Goal: Information Seeking & Learning: Learn about a topic

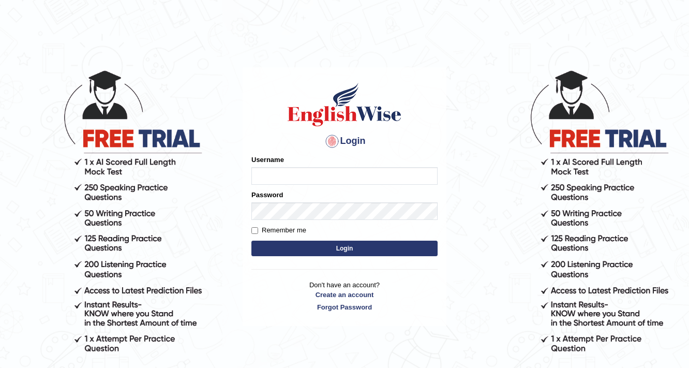
click at [301, 176] on input "Username" at bounding box center [344, 176] width 186 height 18
type input "Nafisa"
click at [330, 242] on button "Login" at bounding box center [344, 248] width 186 height 16
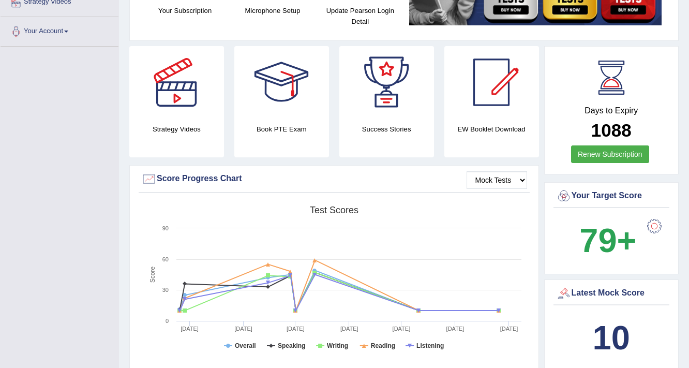
scroll to position [41, 0]
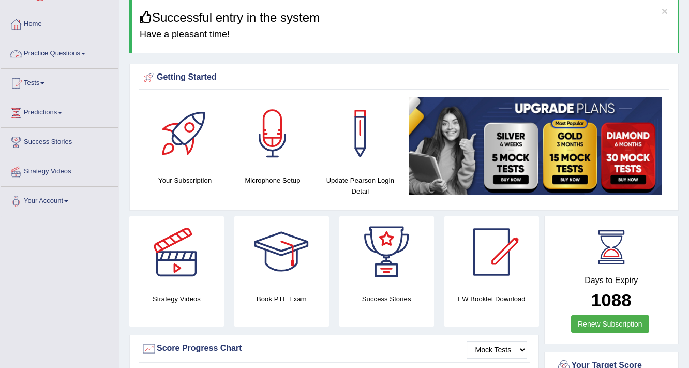
click at [85, 53] on span at bounding box center [83, 54] width 4 height 2
click at [84, 55] on link "Practice Questions" at bounding box center [60, 52] width 118 height 26
click at [85, 53] on span at bounding box center [83, 54] width 4 height 2
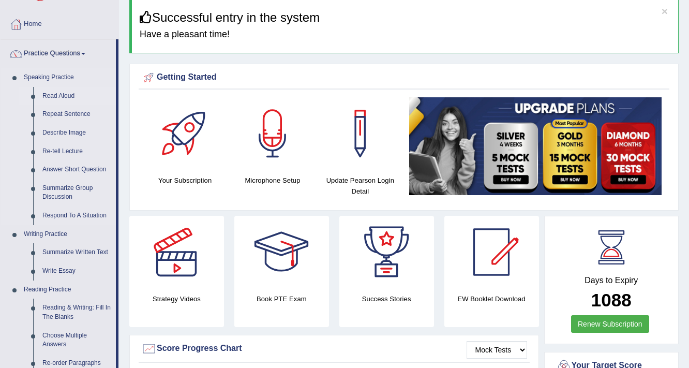
click at [62, 95] on link "Read Aloud" at bounding box center [77, 96] width 78 height 19
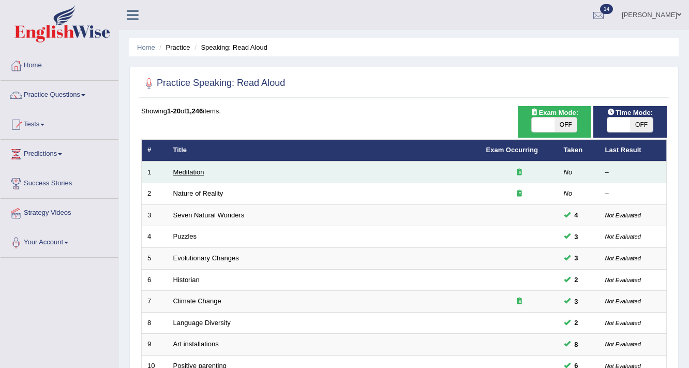
click at [193, 170] on link "Meditation" at bounding box center [188, 172] width 31 height 8
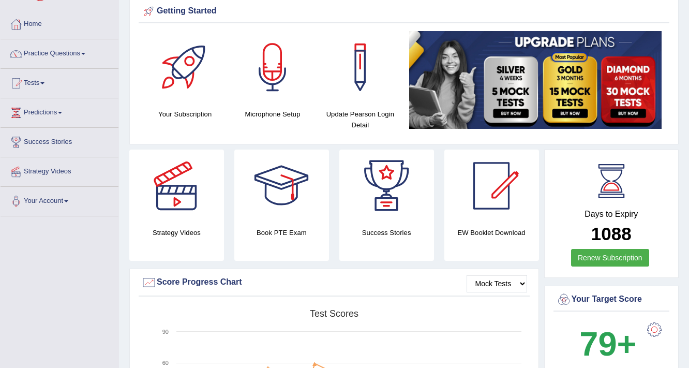
click at [81, 54] on link "Practice Questions" at bounding box center [60, 52] width 118 height 26
click at [85, 53] on span at bounding box center [83, 54] width 4 height 2
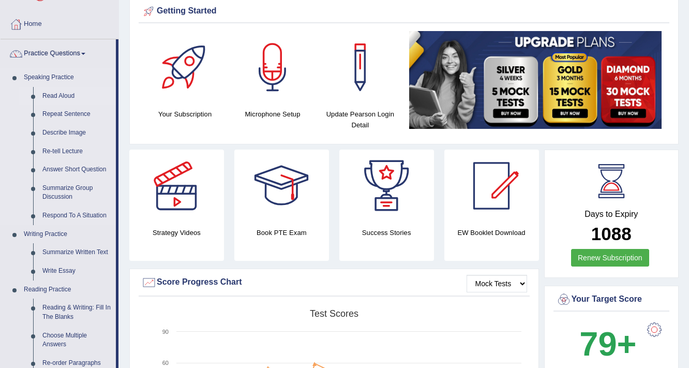
click at [71, 96] on link "Read Aloud" at bounding box center [77, 96] width 78 height 19
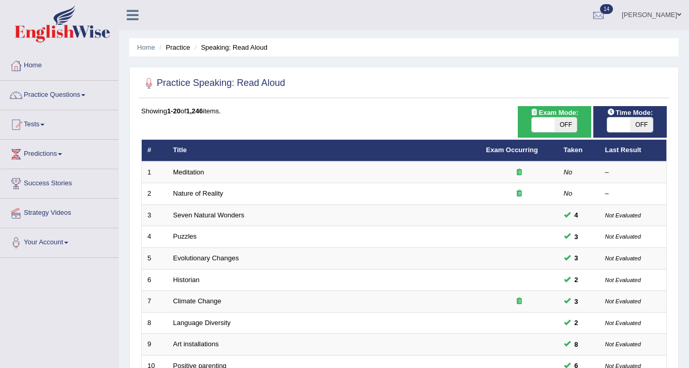
click at [641, 122] on span "OFF" at bounding box center [641, 124] width 23 height 14
checkbox input "true"
click at [641, 122] on span "OFF" at bounding box center [641, 124] width 23 height 14
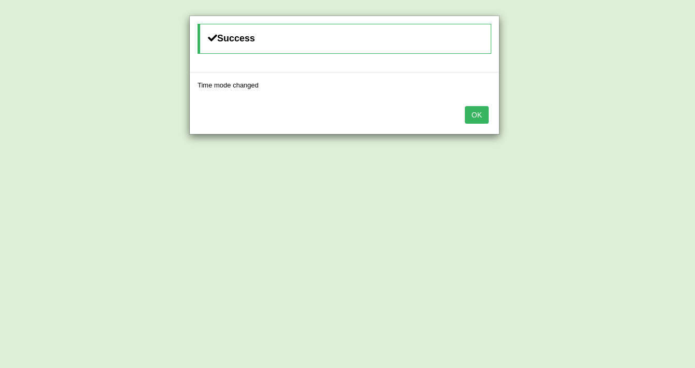
click at [482, 108] on button "OK" at bounding box center [477, 115] width 24 height 18
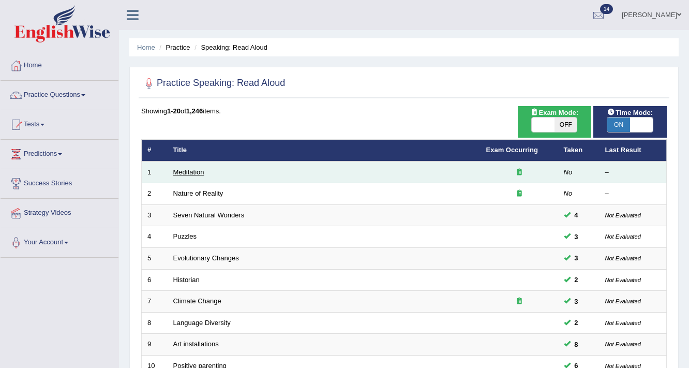
click at [178, 172] on link "Meditation" at bounding box center [188, 172] width 31 height 8
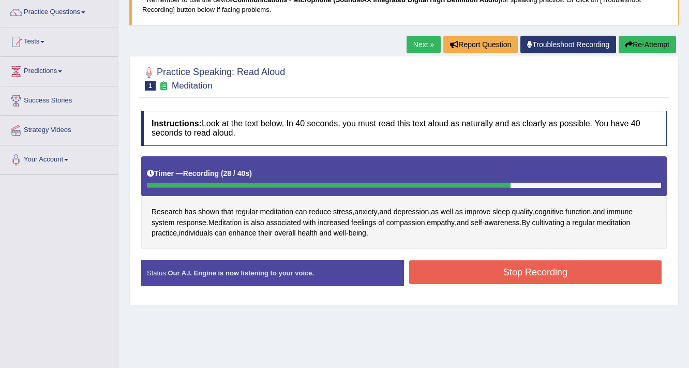
click at [515, 262] on button "Stop Recording" at bounding box center [535, 272] width 252 height 24
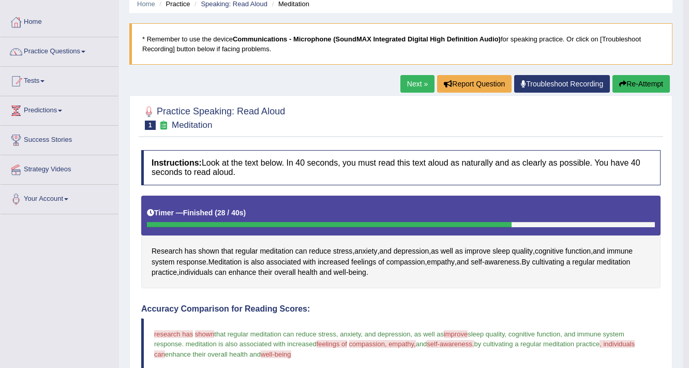
scroll to position [41, 0]
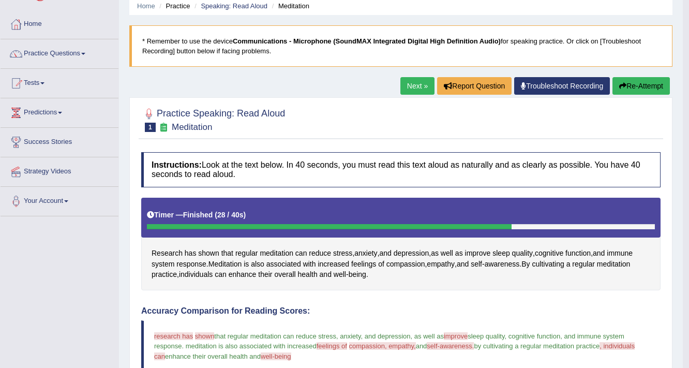
click at [632, 82] on button "Re-Attempt" at bounding box center [640, 86] width 57 height 18
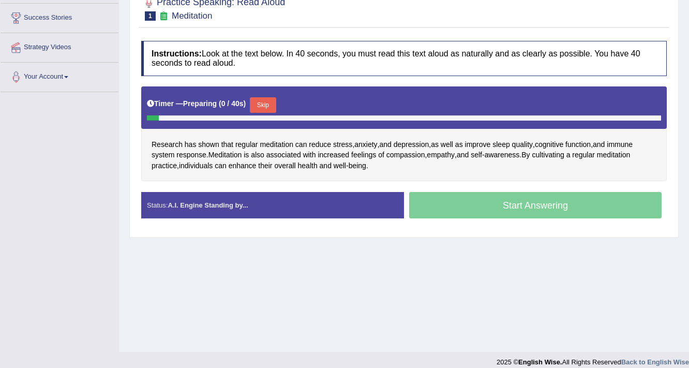
scroll to position [165, 0]
click at [261, 105] on button "Skip" at bounding box center [263, 105] width 26 height 16
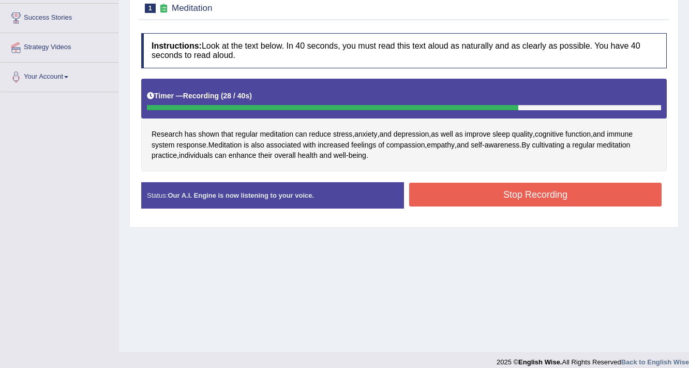
click at [473, 186] on button "Stop Recording" at bounding box center [535, 195] width 252 height 24
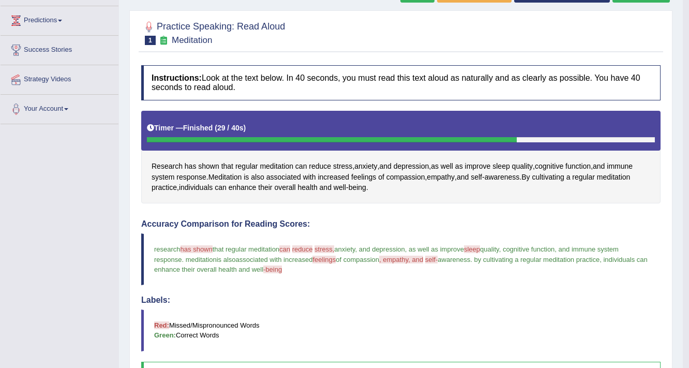
scroll to position [9, 0]
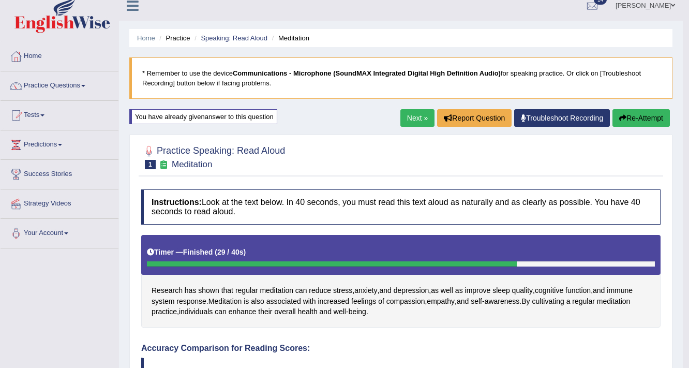
click at [405, 119] on link "Next »" at bounding box center [417, 118] width 34 height 18
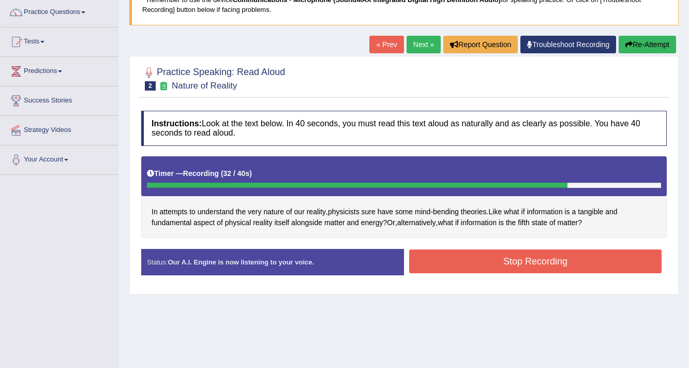
click at [505, 259] on button "Stop Recording" at bounding box center [535, 261] width 252 height 24
click at [505, 259] on div "Status: Our A.I. Engine is now listening to your voice. Start Answering Stop Re…" at bounding box center [403, 267] width 525 height 37
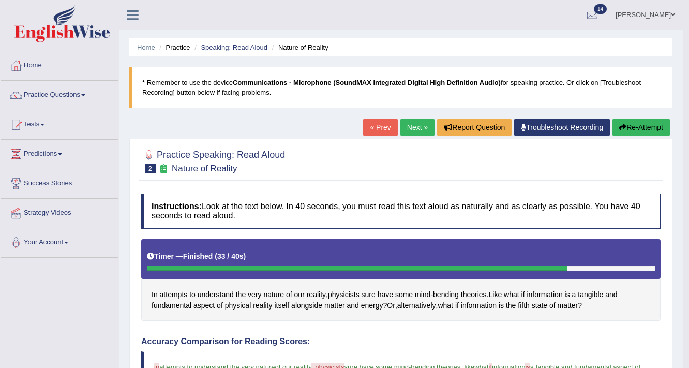
click at [630, 130] on button "Re-Attempt" at bounding box center [640, 127] width 57 height 18
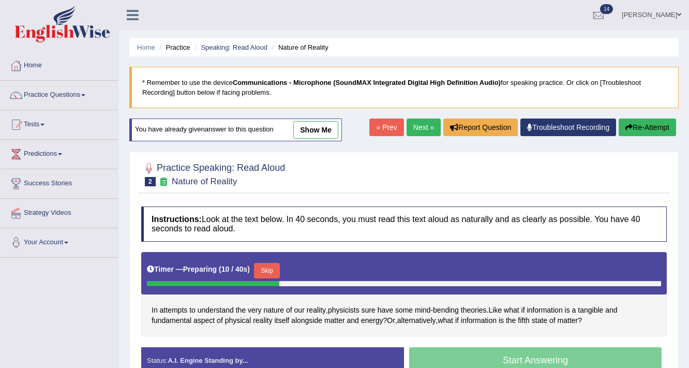
click at [271, 267] on button "Skip" at bounding box center [267, 271] width 26 height 16
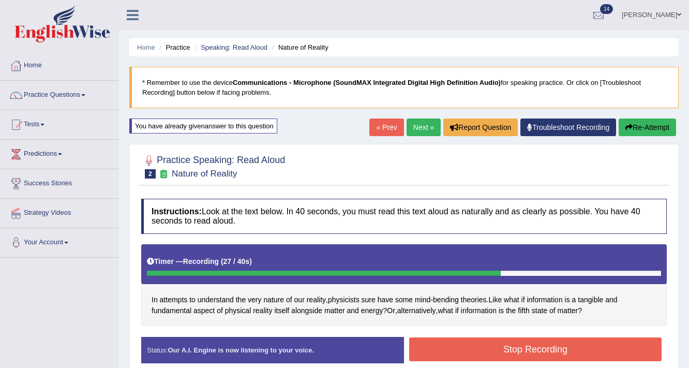
click at [538, 347] on button "Stop Recording" at bounding box center [535, 349] width 252 height 24
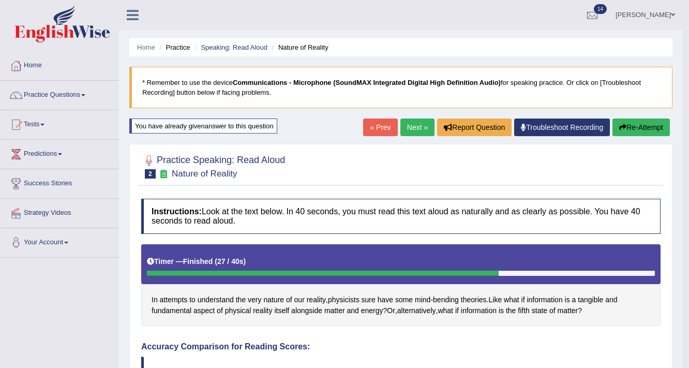
click at [642, 123] on button "Re-Attempt" at bounding box center [640, 127] width 57 height 18
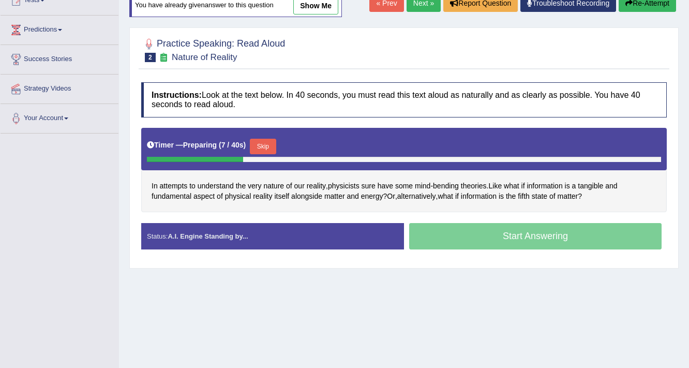
click at [266, 143] on button "Skip" at bounding box center [263, 147] width 26 height 16
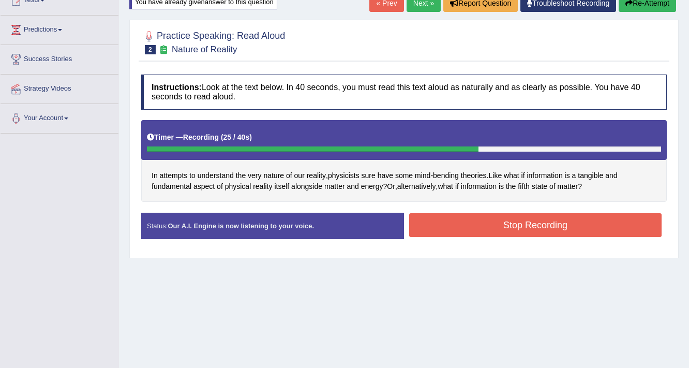
click at [495, 222] on button "Stop Recording" at bounding box center [535, 225] width 252 height 24
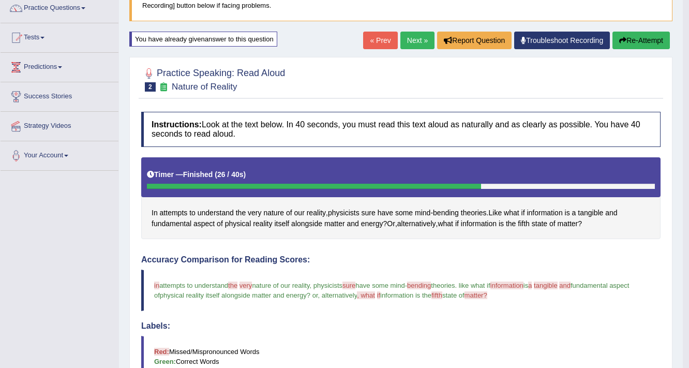
scroll to position [72, 0]
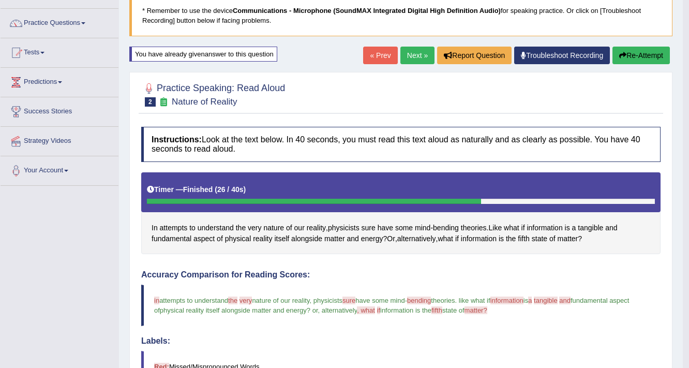
click at [624, 53] on icon "button" at bounding box center [622, 55] width 7 height 7
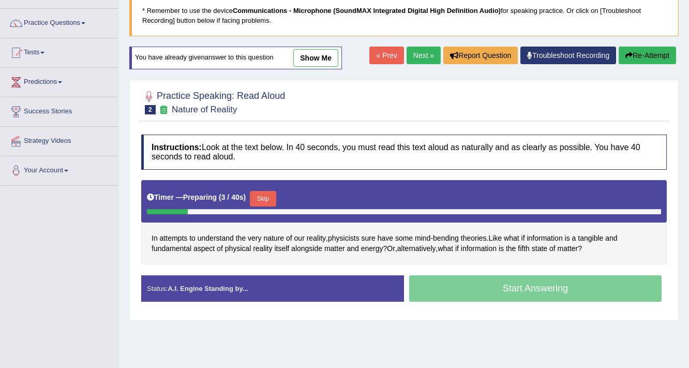
click at [271, 198] on button "Skip" at bounding box center [263, 199] width 26 height 16
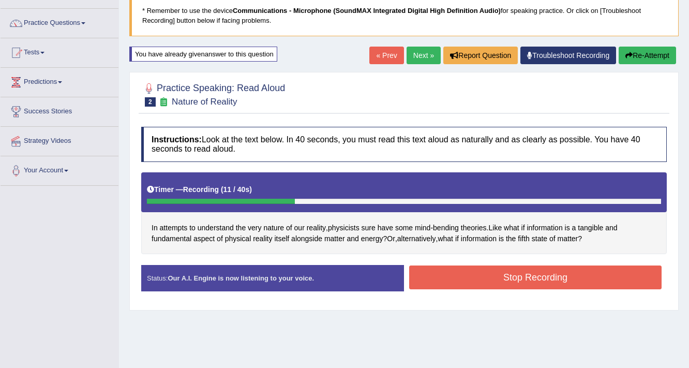
click at [426, 281] on button "Stop Recording" at bounding box center [535, 277] width 252 height 24
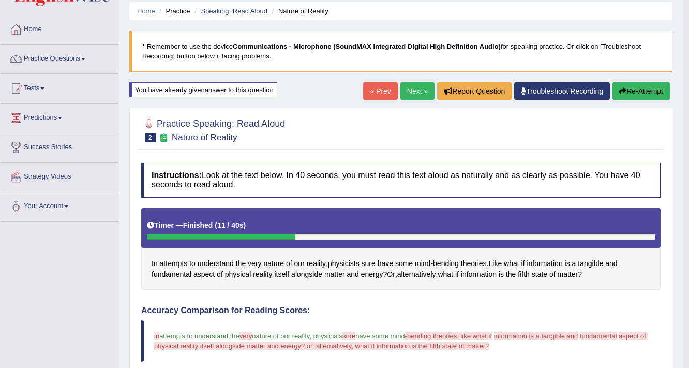
scroll to position [31, 0]
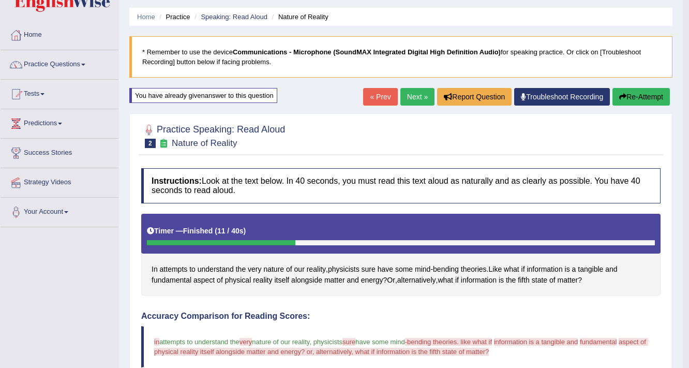
click at [658, 92] on button "Re-Attempt" at bounding box center [640, 97] width 57 height 18
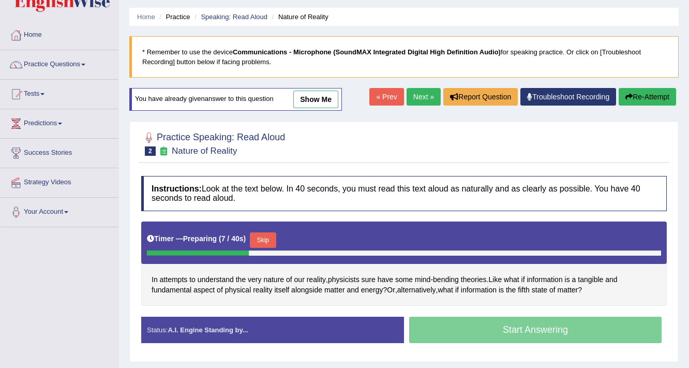
click at [269, 239] on button "Skip" at bounding box center [263, 240] width 26 height 16
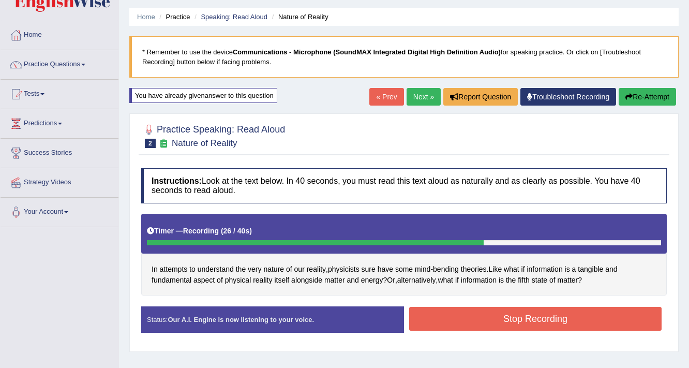
click at [482, 315] on button "Stop Recording" at bounding box center [535, 319] width 252 height 24
click at [482, 315] on div "Status: Our A.I. Engine is now listening to your voice. Start Answering Stop Re…" at bounding box center [403, 324] width 525 height 37
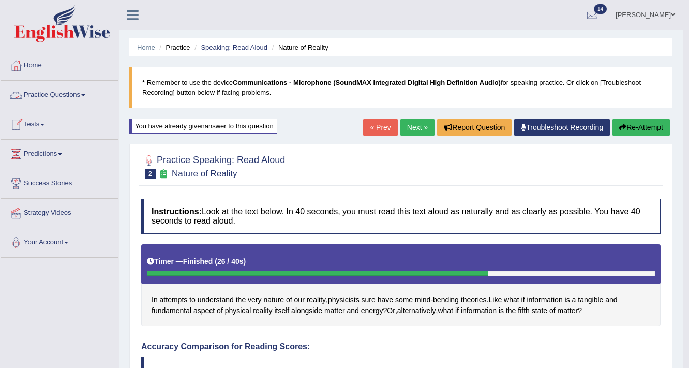
click at [85, 94] on span at bounding box center [83, 95] width 4 height 2
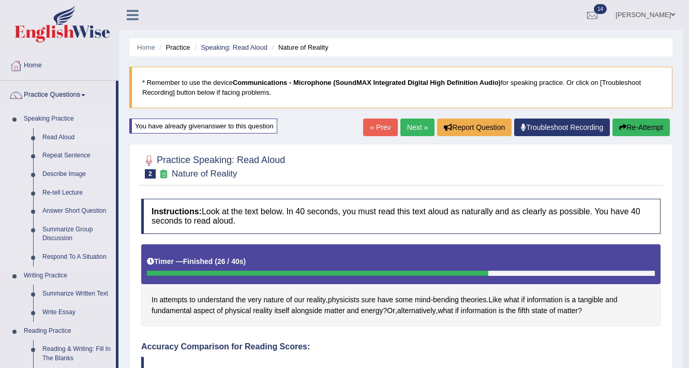
click at [68, 135] on link "Read Aloud" at bounding box center [77, 137] width 78 height 19
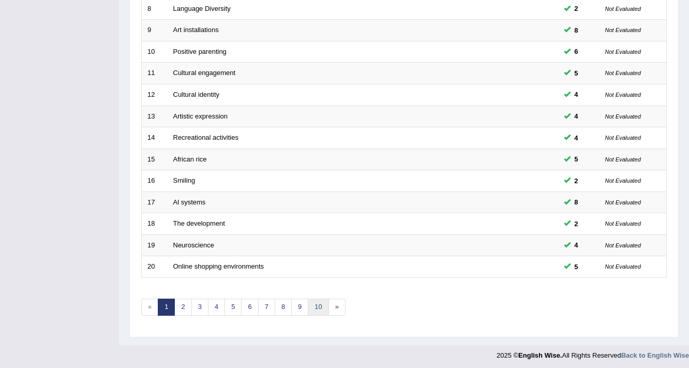
click at [310, 304] on link "10" at bounding box center [318, 306] width 21 height 17
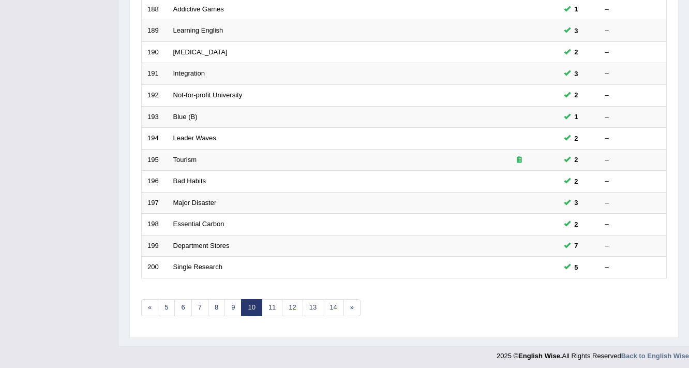
scroll to position [272, 0]
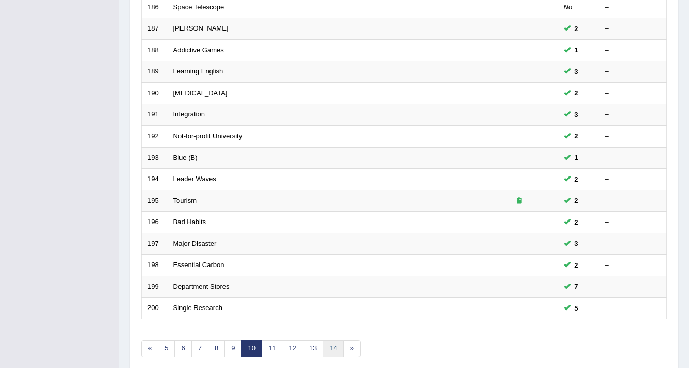
click at [326, 345] on link "14" at bounding box center [333, 348] width 21 height 17
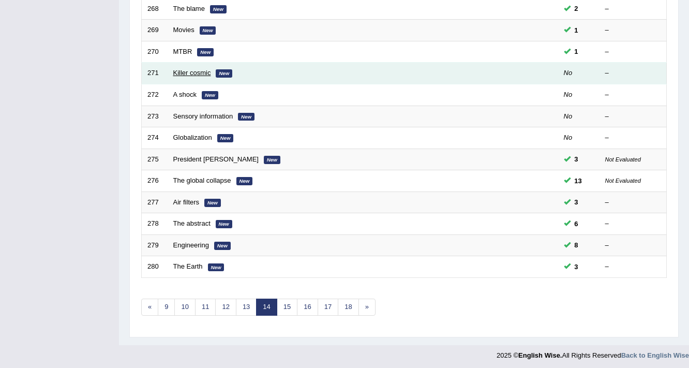
click at [183, 69] on link "Killer cosmic" at bounding box center [192, 73] width 38 height 8
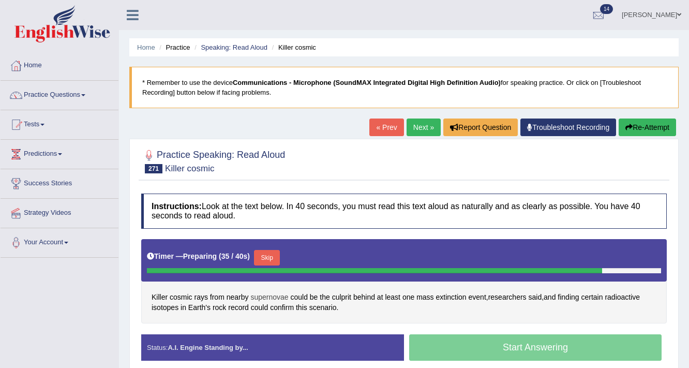
click at [262, 294] on span "supernovae" at bounding box center [269, 297] width 38 height 11
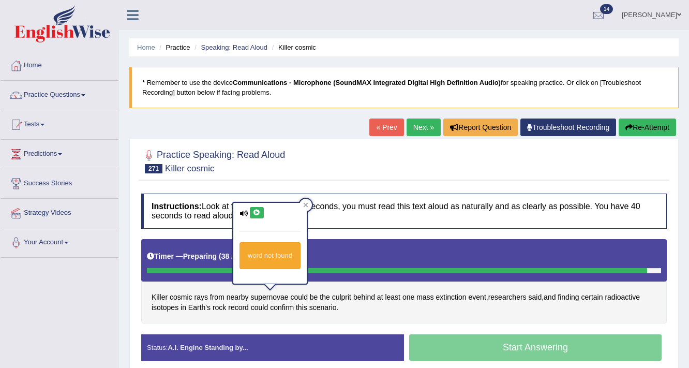
click at [254, 211] on icon at bounding box center [257, 212] width 8 height 6
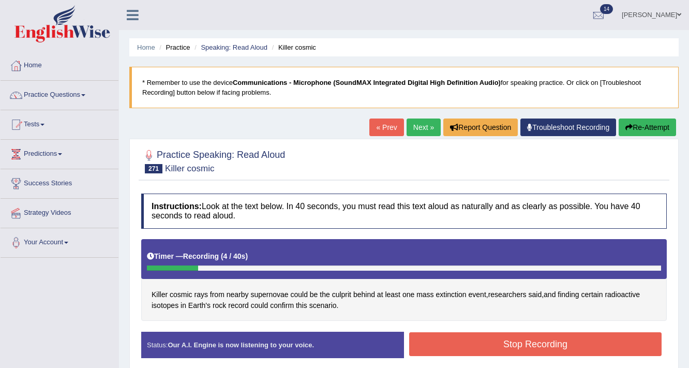
click at [454, 337] on button "Stop Recording" at bounding box center [535, 344] width 252 height 24
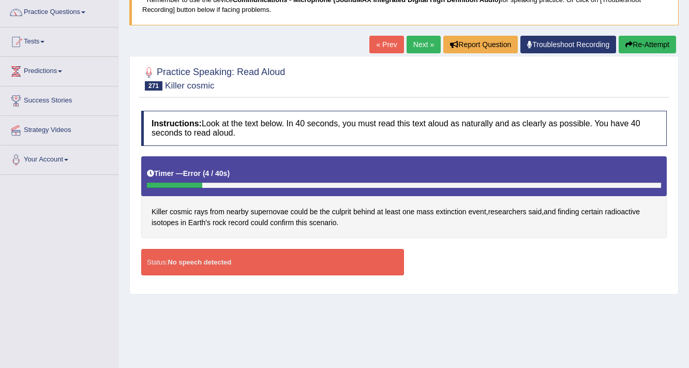
scroll to position [41, 0]
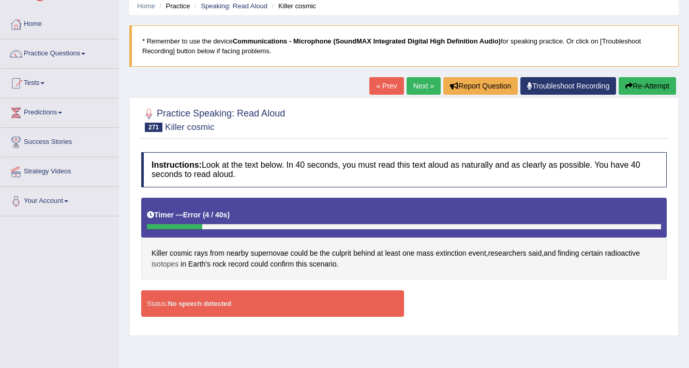
click at [168, 264] on span "isotopes" at bounding box center [164, 264] width 27 height 11
click at [168, 264] on body "Toggle navigation Home Practice Questions Speaking Practice Read Aloud Repeat S…" at bounding box center [344, 143] width 689 height 368
click at [169, 264] on span "isotopes" at bounding box center [164, 264] width 27 height 11
click at [169, 264] on body "Toggle navigation Home Practice Questions Speaking Practice Read Aloud Repeat S…" at bounding box center [344, 143] width 689 height 368
click at [169, 263] on span "isotopes" at bounding box center [164, 264] width 27 height 11
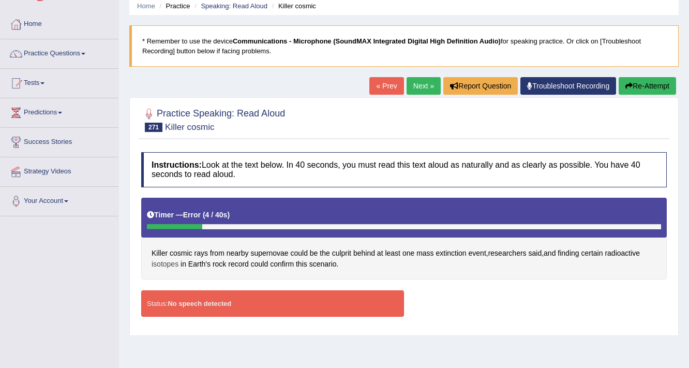
click at [169, 263] on body "Toggle navigation Home Practice Questions Speaking Practice Read Aloud Repeat S…" at bounding box center [344, 143] width 689 height 368
click at [661, 83] on button "Re-Attempt" at bounding box center [646, 86] width 57 height 18
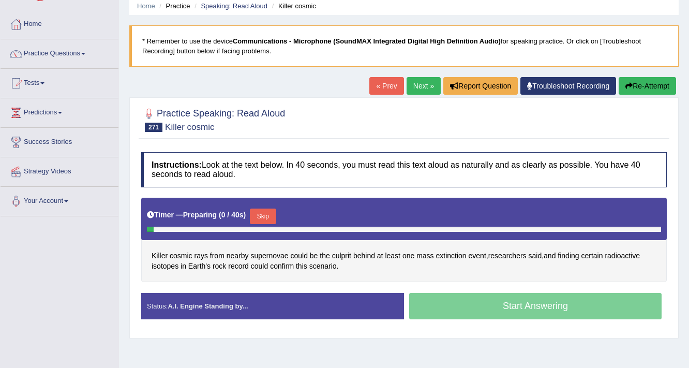
scroll to position [41, 0]
click at [176, 263] on span "isotopes" at bounding box center [164, 266] width 27 height 11
click at [176, 263] on body "Toggle navigation Home Practice Questions Speaking Practice Read Aloud Repeat S…" at bounding box center [344, 143] width 689 height 368
click at [174, 264] on span "isotopes" at bounding box center [164, 266] width 27 height 11
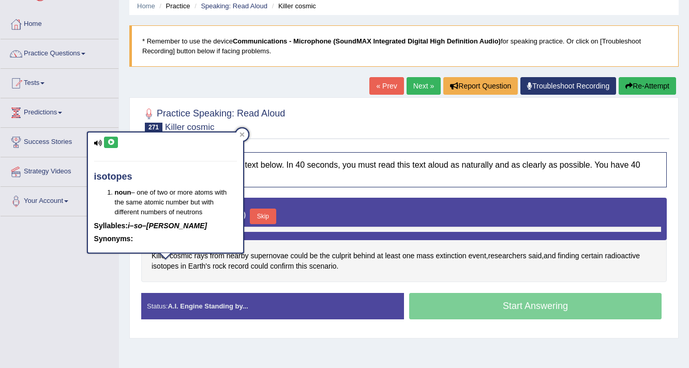
click at [112, 141] on icon at bounding box center [111, 142] width 8 height 6
click at [259, 278] on div "Killer cosmic rays from nearby supernovae could be the culprit behind at least …" at bounding box center [403, 240] width 525 height 84
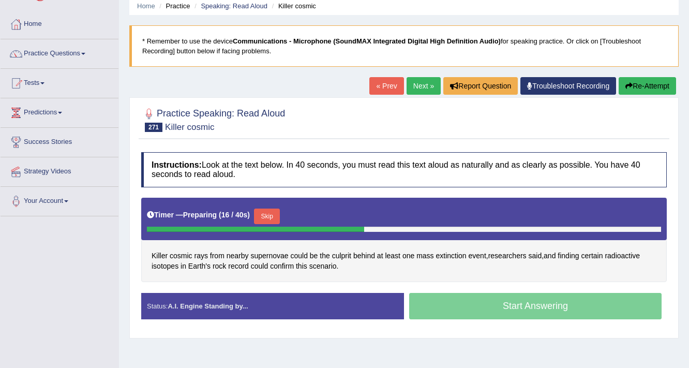
click at [269, 211] on button "Skip" at bounding box center [267, 216] width 26 height 16
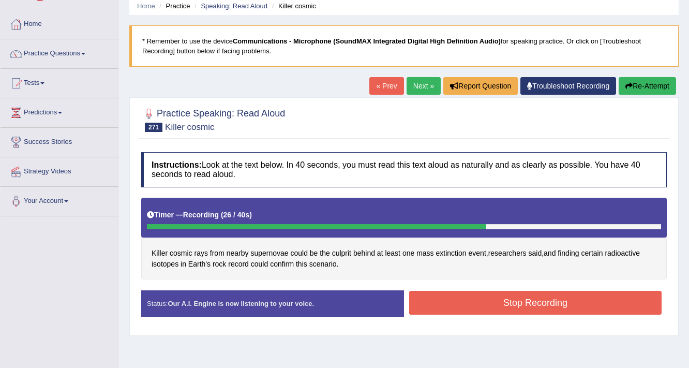
click at [441, 299] on button "Stop Recording" at bounding box center [535, 303] width 252 height 24
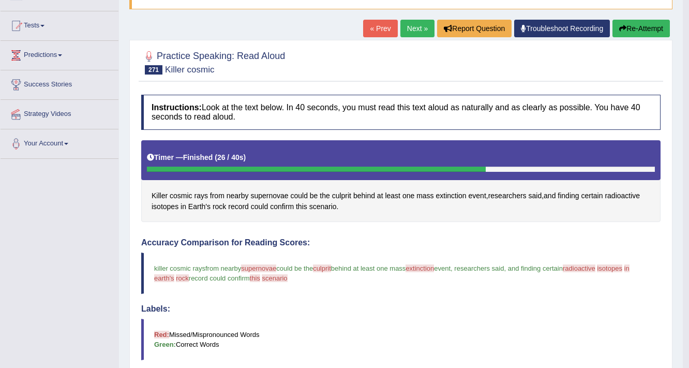
scroll to position [83, 0]
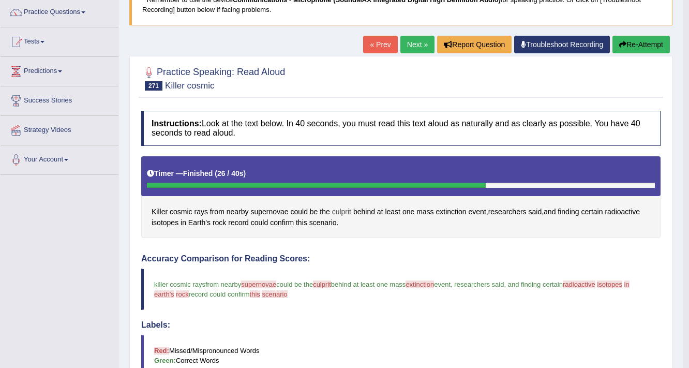
click at [341, 207] on span "culprit" at bounding box center [341, 211] width 19 height 11
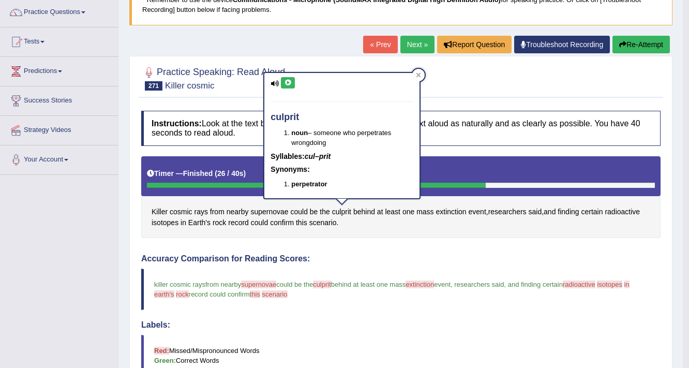
click at [289, 83] on icon at bounding box center [288, 83] width 8 height 6
click at [376, 231] on div "Killer cosmic rays from nearby supernovae could be the culprit behind at least …" at bounding box center [400, 197] width 519 height 82
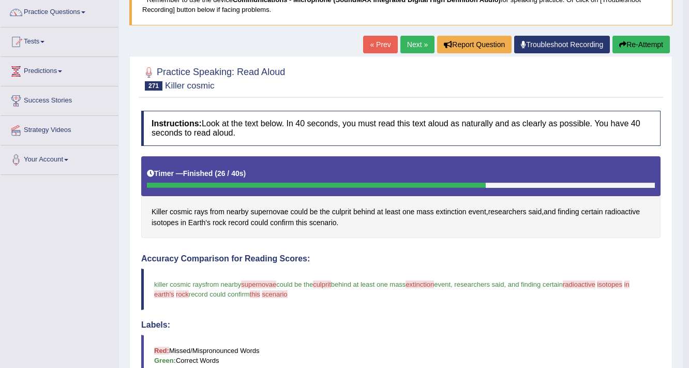
click at [627, 39] on button "Re-Attempt" at bounding box center [640, 45] width 57 height 18
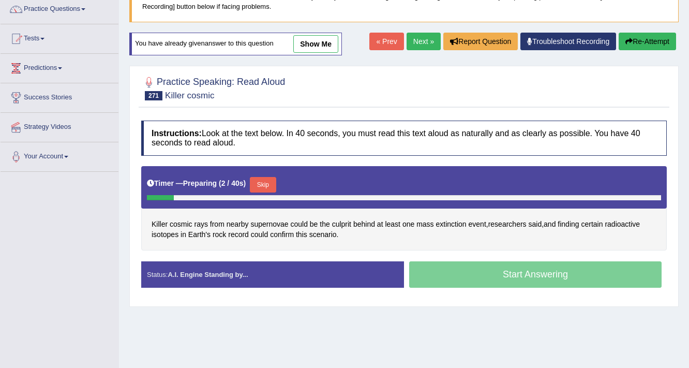
click at [265, 183] on button "Skip" at bounding box center [263, 185] width 26 height 16
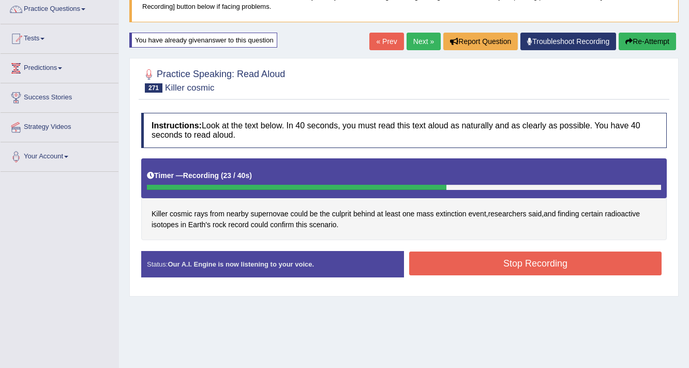
click at [438, 260] on button "Stop Recording" at bounding box center [535, 263] width 252 height 24
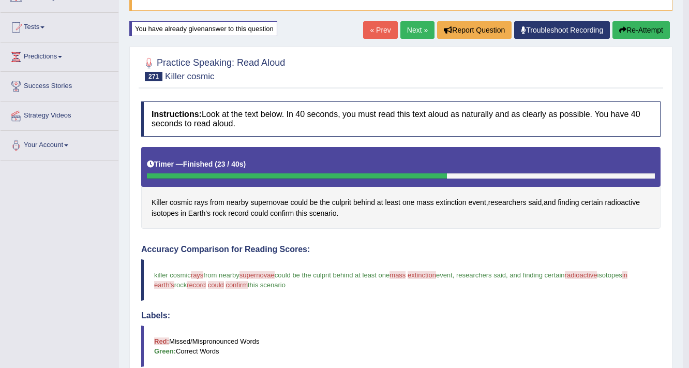
scroll to position [86, 0]
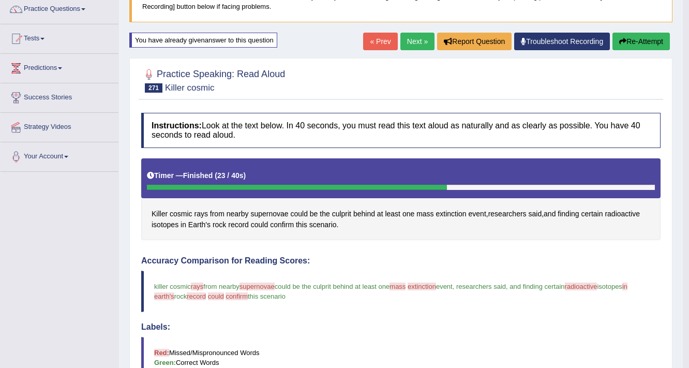
click at [636, 35] on button "Re-Attempt" at bounding box center [640, 42] width 57 height 18
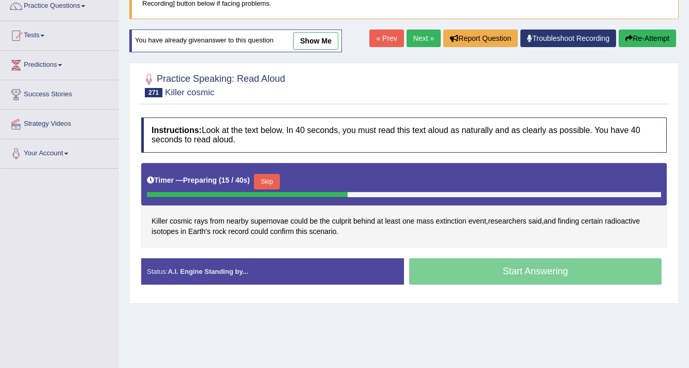
click at [270, 175] on button "Skip" at bounding box center [267, 182] width 26 height 16
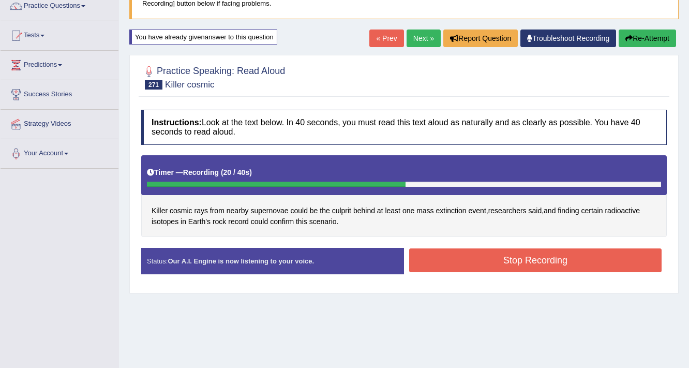
click at [514, 261] on button "Stop Recording" at bounding box center [535, 260] width 252 height 24
click at [514, 261] on div "Status: Our A.I. Engine is now listening to your voice. Start Answering Stop Re…" at bounding box center [403, 266] width 525 height 37
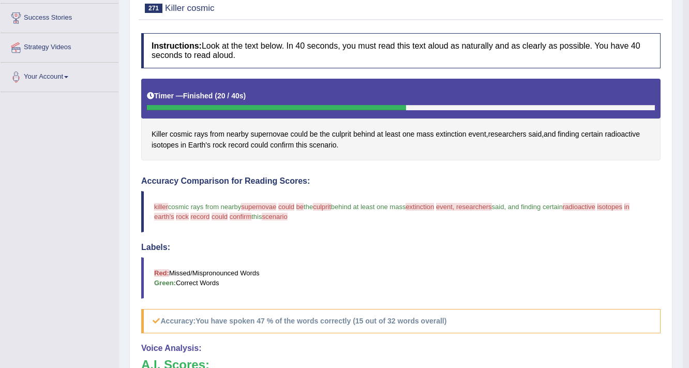
scroll to position [130, 0]
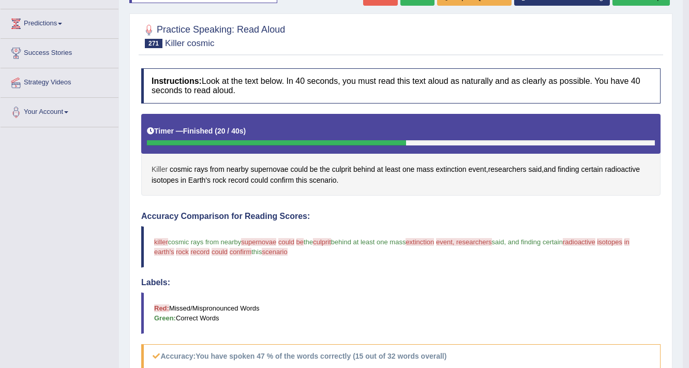
click at [156, 169] on span "Killer" at bounding box center [159, 169] width 16 height 11
click at [156, 169] on body "Toggle navigation Home Practice Questions Speaking Practice Read Aloud Repeat S…" at bounding box center [344, 54] width 689 height 368
click at [159, 166] on span "Killer" at bounding box center [159, 169] width 16 height 11
click at [159, 167] on div at bounding box center [164, 170] width 18 height 7
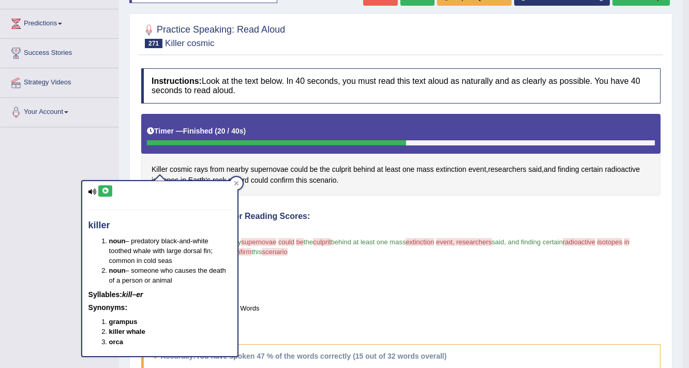
click at [104, 190] on icon at bounding box center [105, 191] width 8 height 6
click at [184, 168] on span "cosmic" at bounding box center [181, 169] width 23 height 11
click at [184, 168] on body "Toggle navigation Home Practice Questions Speaking Practice Read Aloud Repeat S…" at bounding box center [344, 54] width 689 height 368
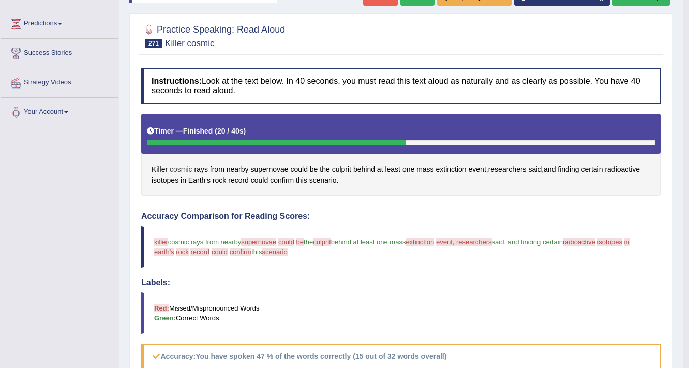
click at [184, 168] on span "cosmic" at bounding box center [181, 169] width 23 height 11
click at [184, 168] on body "Toggle navigation Home Practice Questions Speaking Practice Read Aloud Repeat S…" at bounding box center [344, 54] width 689 height 368
click at [178, 165] on span "cosmic" at bounding box center [181, 169] width 23 height 11
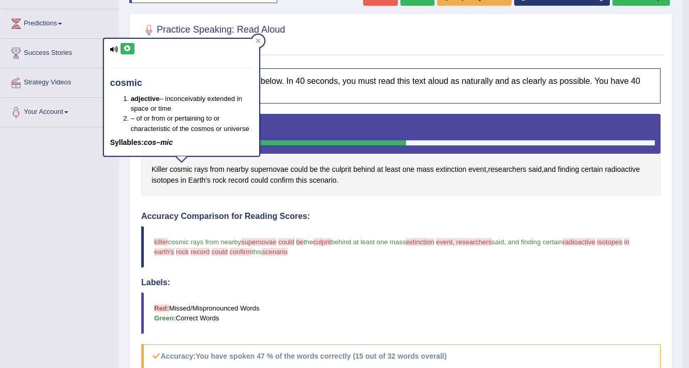
click at [129, 48] on icon at bounding box center [128, 49] width 8 height 6
click at [492, 205] on div "Instructions: Look at the text below. In 40 seconds, you must read this text al…" at bounding box center [401, 312] width 524 height 498
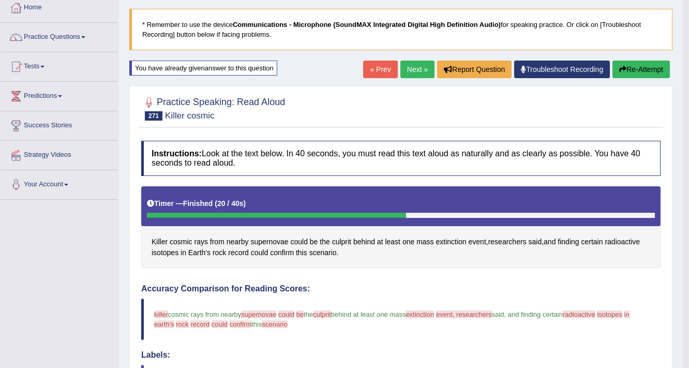
scroll to position [48, 0]
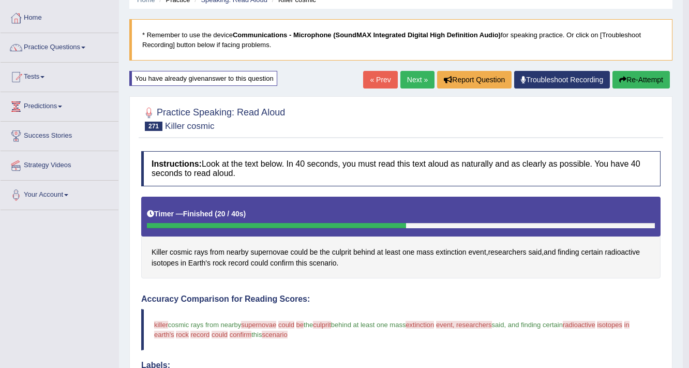
click at [643, 74] on button "Re-Attempt" at bounding box center [640, 80] width 57 height 18
click at [640, 79] on button "Re-Attempt" at bounding box center [640, 80] width 57 height 18
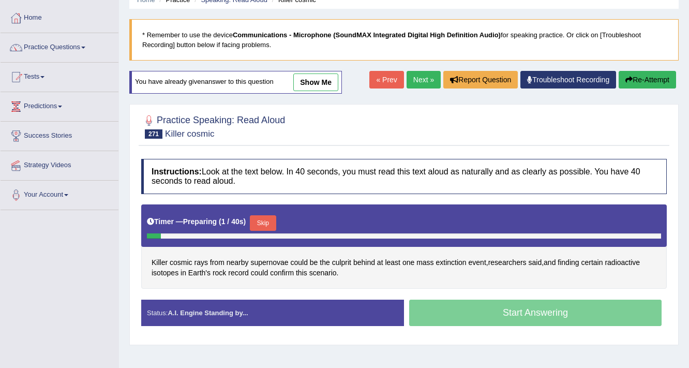
click at [270, 222] on button "Skip" at bounding box center [263, 223] width 26 height 16
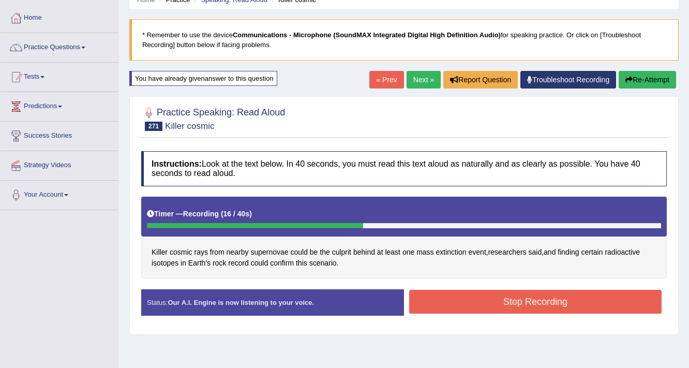
click at [490, 299] on button "Stop Recording" at bounding box center [535, 302] width 252 height 24
click at [490, 299] on div "Status: Our A.I. Engine is now listening to your voice. Start Answering Stop Re…" at bounding box center [403, 307] width 525 height 37
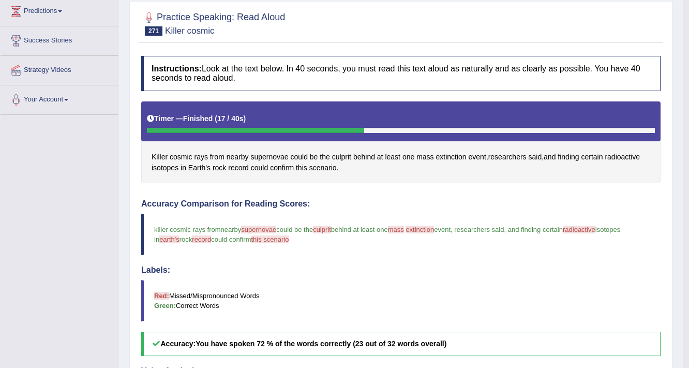
scroll to position [48, 0]
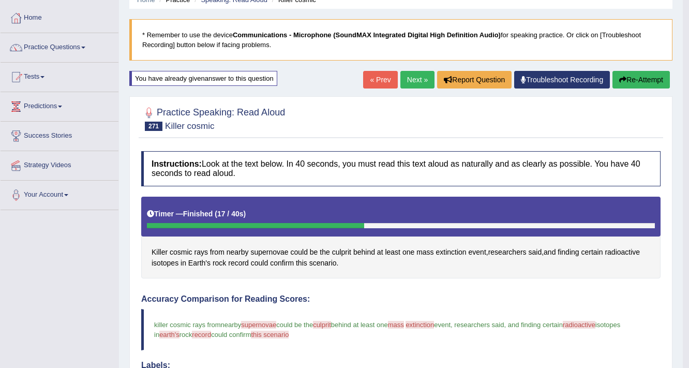
click at [413, 87] on link "Next »" at bounding box center [417, 80] width 34 height 18
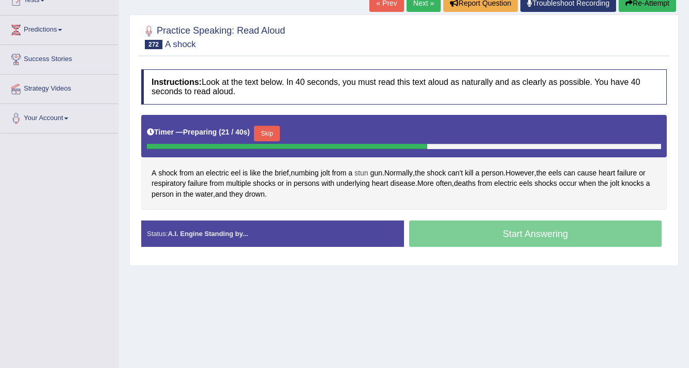
click at [361, 170] on span "stun" at bounding box center [360, 173] width 13 height 11
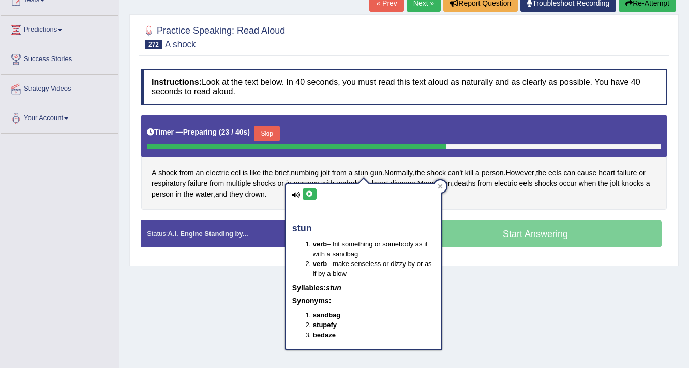
click at [311, 192] on icon at bounding box center [310, 194] width 8 height 6
click at [463, 199] on div "A shock from an electric eel is like the brief , numbing jolt from a stun gun .…" at bounding box center [403, 162] width 525 height 95
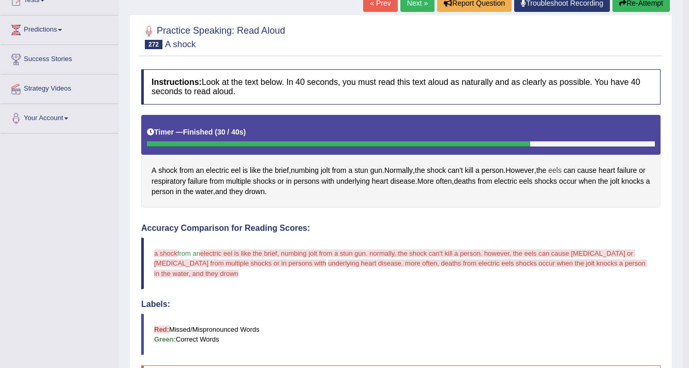
click at [562, 165] on span "eels" at bounding box center [554, 170] width 13 height 11
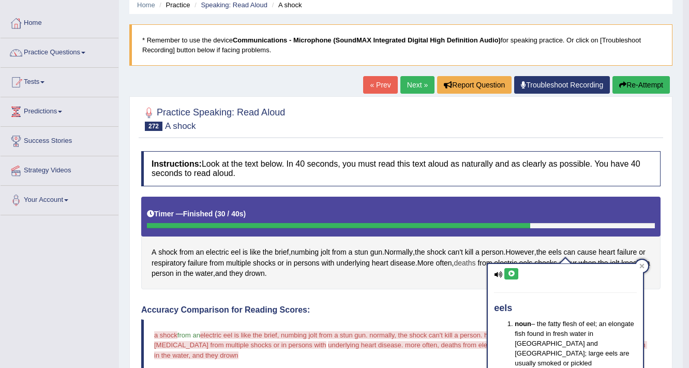
scroll to position [41, 0]
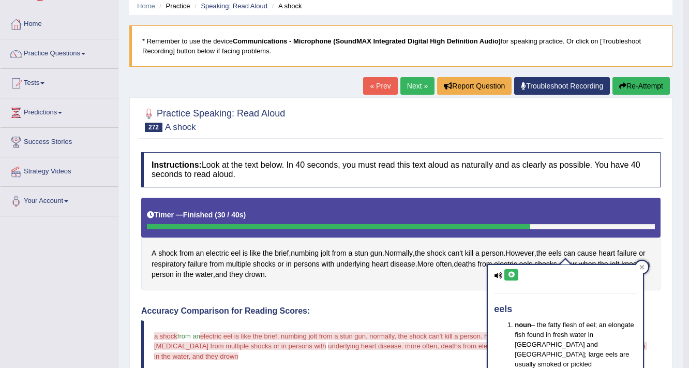
click at [629, 85] on button "Re-Attempt" at bounding box center [640, 86] width 57 height 18
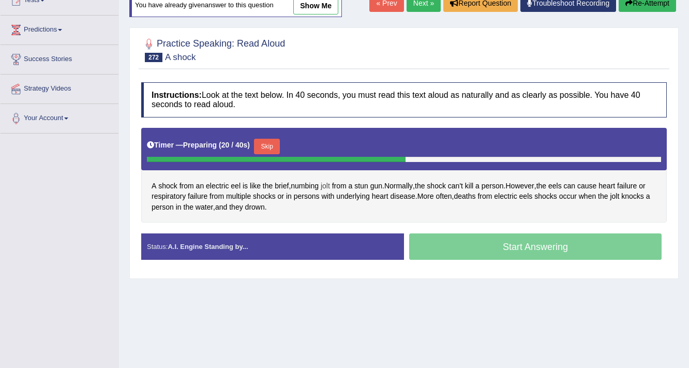
click at [327, 185] on span "jolt" at bounding box center [325, 185] width 9 height 11
click at [327, 185] on body "Toggle navigation Home Practice Questions Speaking Practice Read Aloud Repeat S…" at bounding box center [344, 60] width 689 height 368
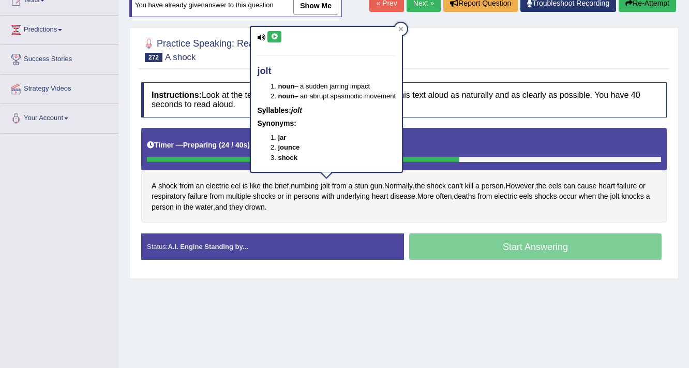
click at [276, 38] on icon at bounding box center [274, 37] width 8 height 6
click at [446, 58] on div at bounding box center [403, 50] width 525 height 32
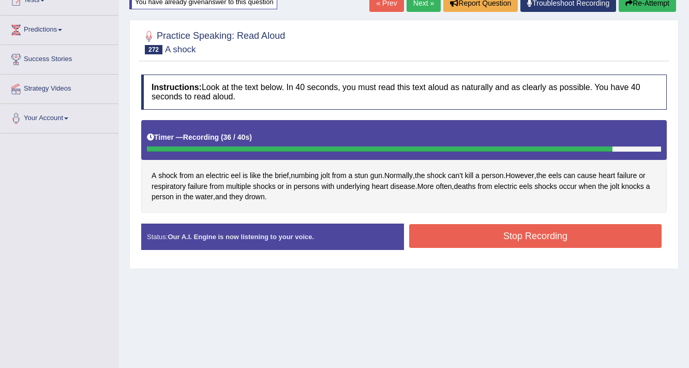
click at [513, 238] on button "Stop Recording" at bounding box center [535, 236] width 252 height 24
click at [513, 238] on div "Status: Our A.I. Engine is now listening to your voice. Start Answering Stop Re…" at bounding box center [403, 241] width 525 height 37
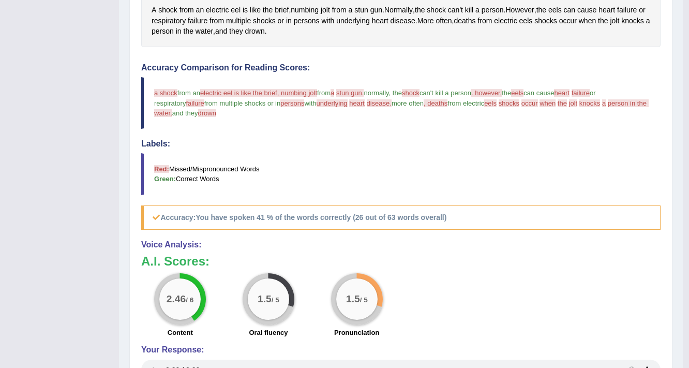
scroll to position [83, 0]
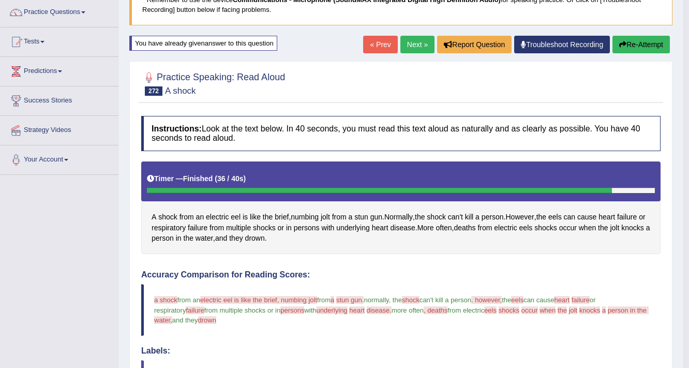
click at [640, 45] on button "Re-Attempt" at bounding box center [640, 45] width 57 height 18
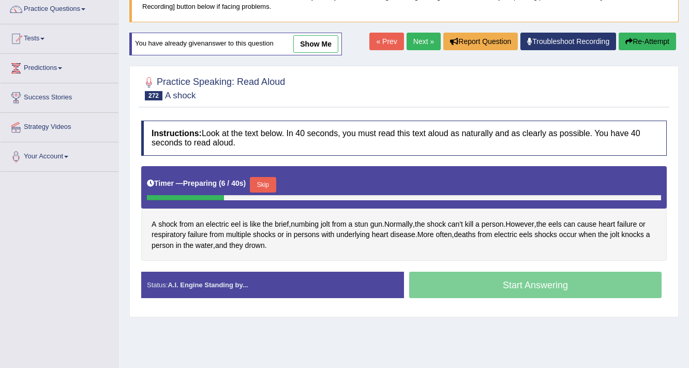
click at [267, 182] on button "Skip" at bounding box center [263, 185] width 26 height 16
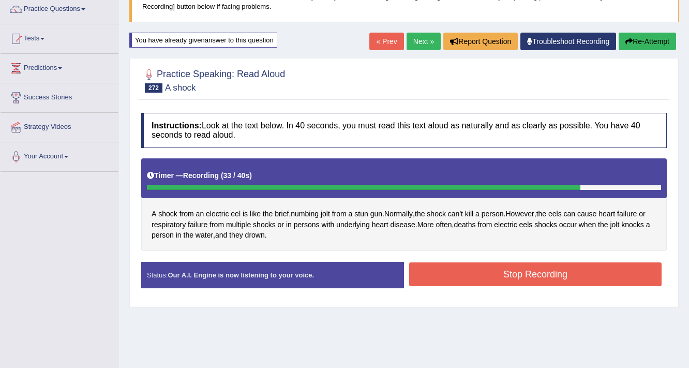
click at [478, 283] on button "Stop Recording" at bounding box center [535, 274] width 252 height 24
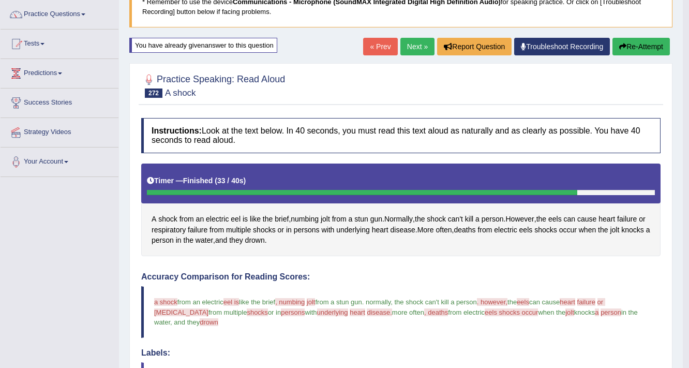
scroll to position [3, 0]
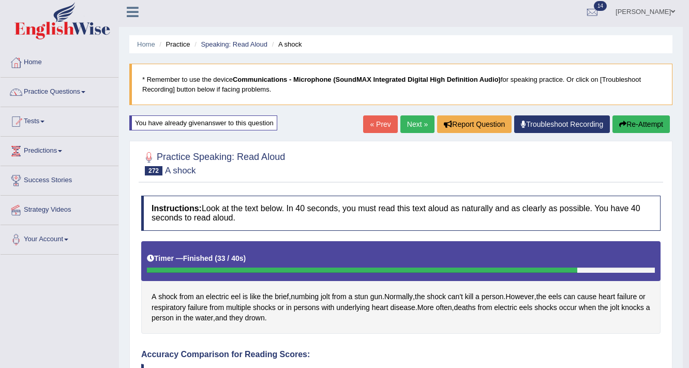
click at [641, 122] on button "Re-Attempt" at bounding box center [640, 124] width 57 height 18
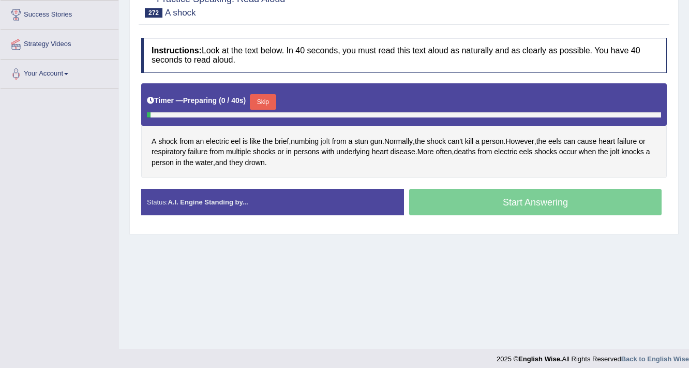
scroll to position [169, 0]
click at [274, 101] on button "Skip" at bounding box center [263, 102] width 26 height 16
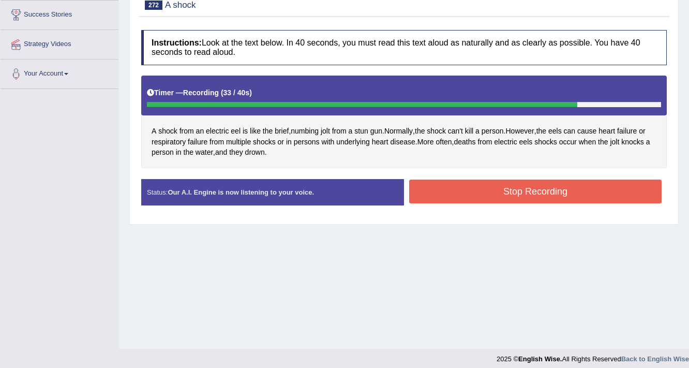
click at [493, 196] on button "Stop Recording" at bounding box center [535, 191] width 252 height 24
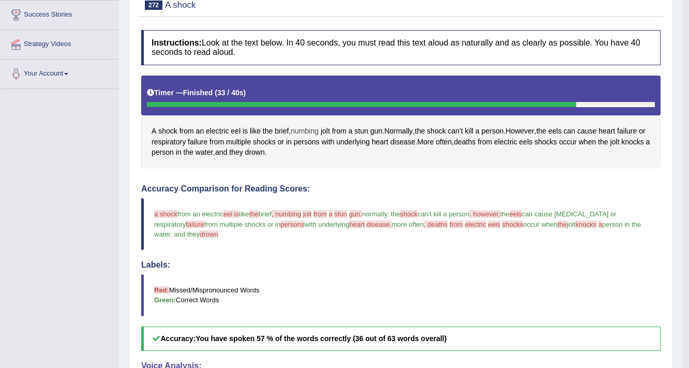
click at [310, 130] on span "numbing" at bounding box center [305, 131] width 28 height 11
click at [310, 130] on body "Toggle navigation Home Practice Questions Speaking Practice Read Aloud Repeat S…" at bounding box center [344, 15] width 689 height 368
click at [310, 128] on span "numbing" at bounding box center [305, 131] width 28 height 11
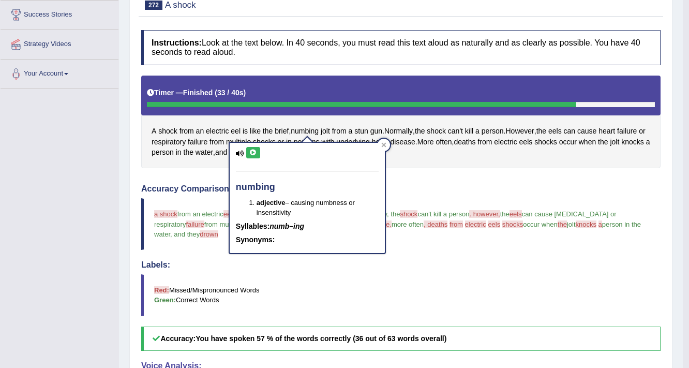
click at [254, 150] on icon at bounding box center [253, 152] width 8 height 6
click at [423, 161] on div "A shock from an electric eel is like the brief , numbing jolt from a stun gun .…" at bounding box center [400, 121] width 519 height 93
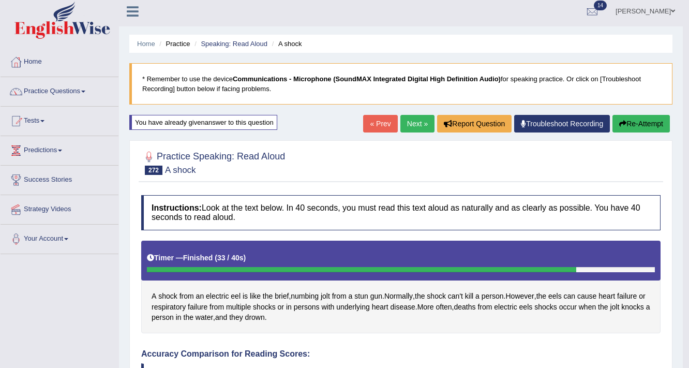
scroll to position [3, 0]
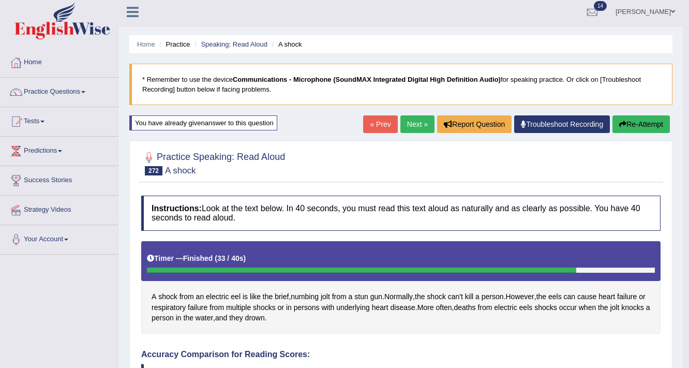
click at [638, 123] on button "Re-Attempt" at bounding box center [640, 124] width 57 height 18
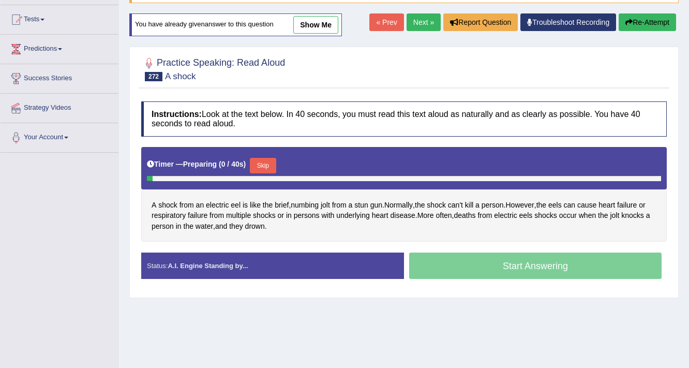
scroll to position [127, 0]
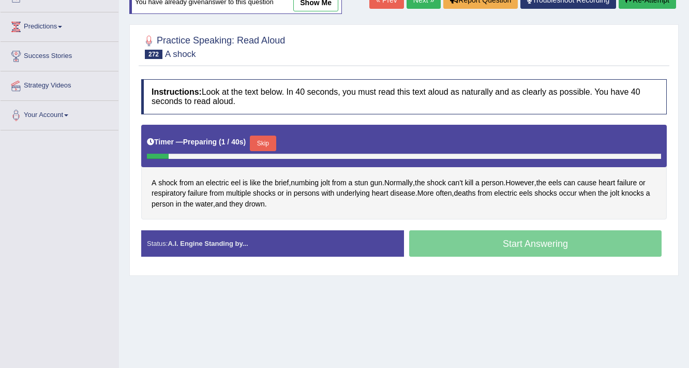
click at [262, 143] on button "Skip" at bounding box center [263, 143] width 26 height 16
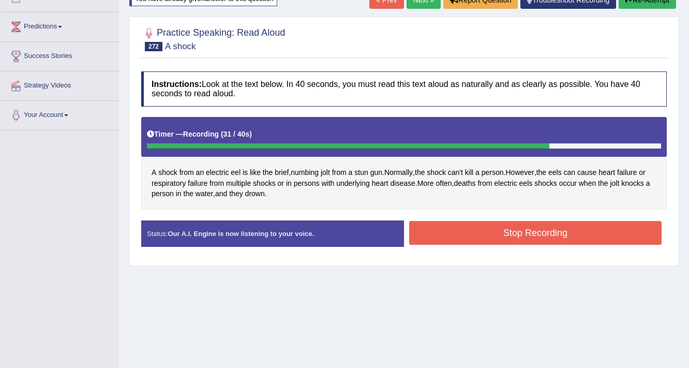
click at [538, 235] on button "Stop Recording" at bounding box center [535, 233] width 252 height 24
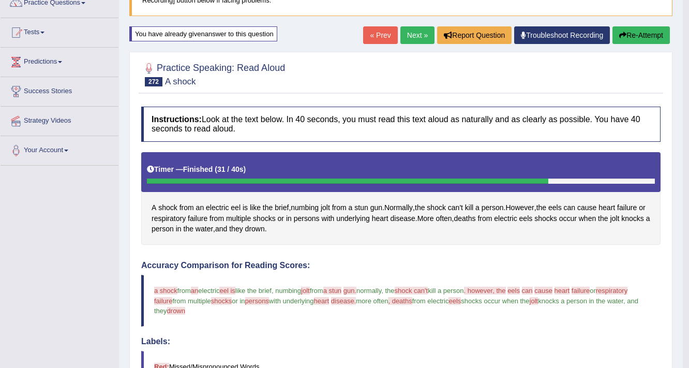
scroll to position [0, 0]
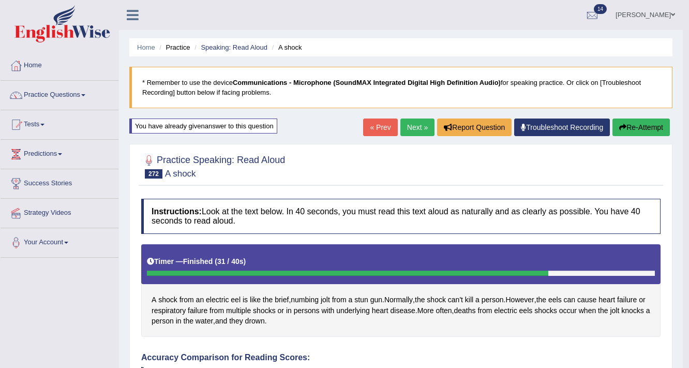
click at [411, 130] on link "Next »" at bounding box center [417, 127] width 34 height 18
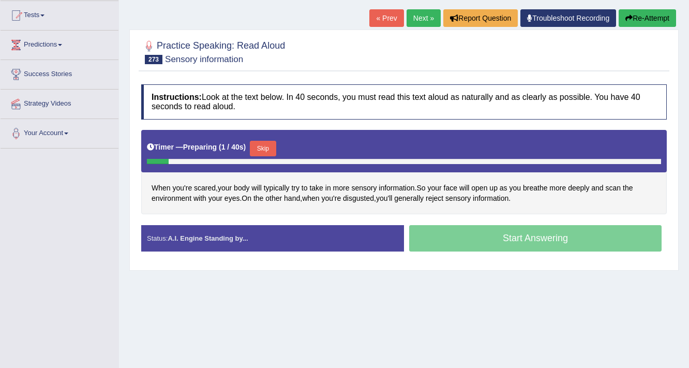
scroll to position [124, 0]
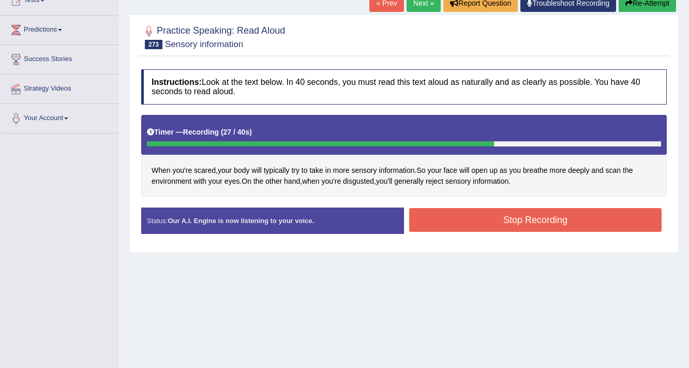
click at [508, 219] on button "Stop Recording" at bounding box center [535, 220] width 252 height 24
click at [508, 219] on div "Status: Our A.I. Engine is now listening to your voice. Start Answering Stop Re…" at bounding box center [403, 225] width 525 height 37
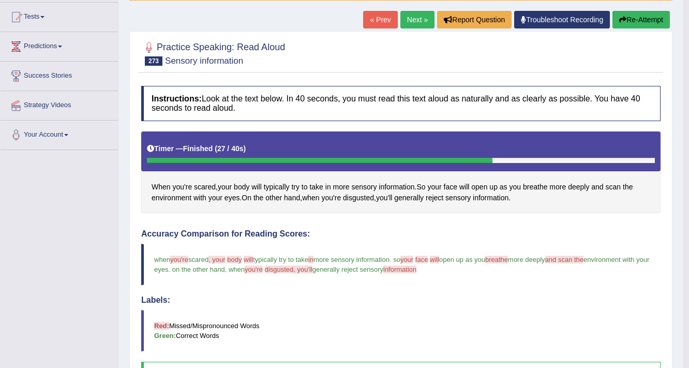
scroll to position [25, 0]
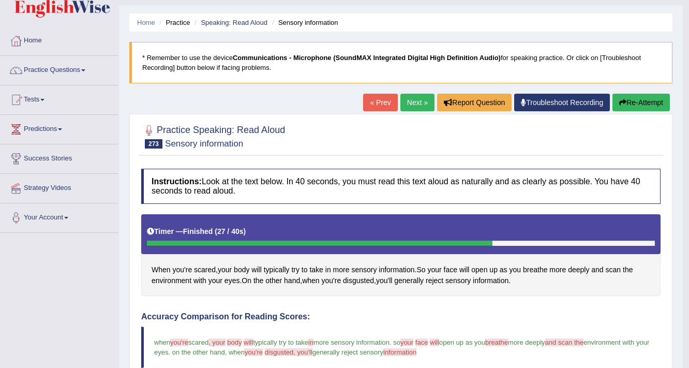
click at [651, 103] on button "Re-Attempt" at bounding box center [640, 103] width 57 height 18
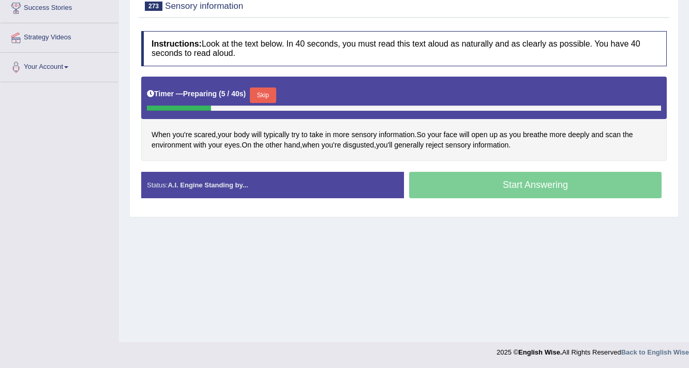
click at [268, 88] on button "Skip" at bounding box center [263, 95] width 26 height 16
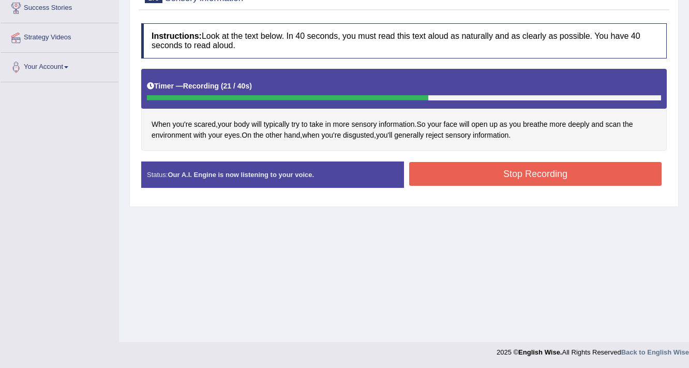
click at [480, 172] on button "Stop Recording" at bounding box center [535, 174] width 252 height 24
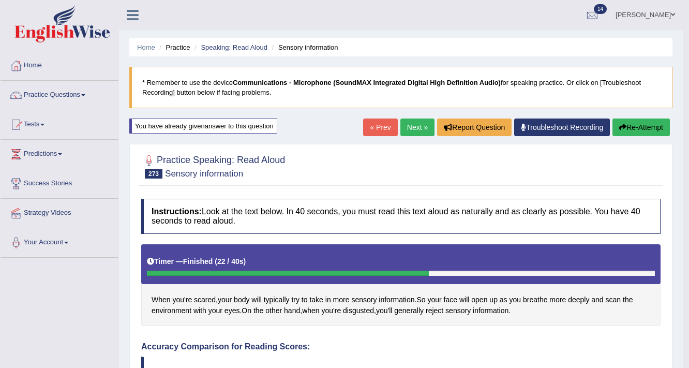
click at [412, 128] on link "Next »" at bounding box center [417, 127] width 34 height 18
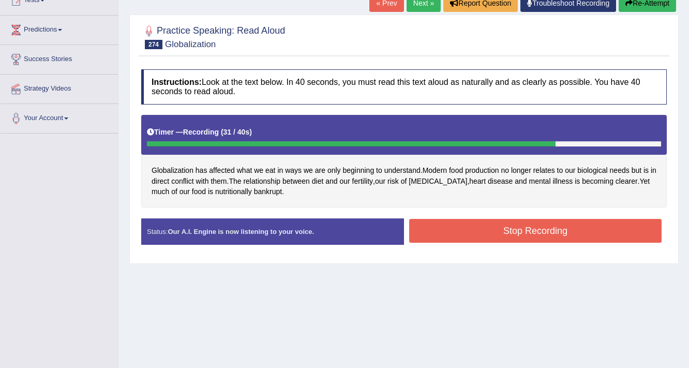
click at [489, 232] on button "Stop Recording" at bounding box center [535, 231] width 252 height 24
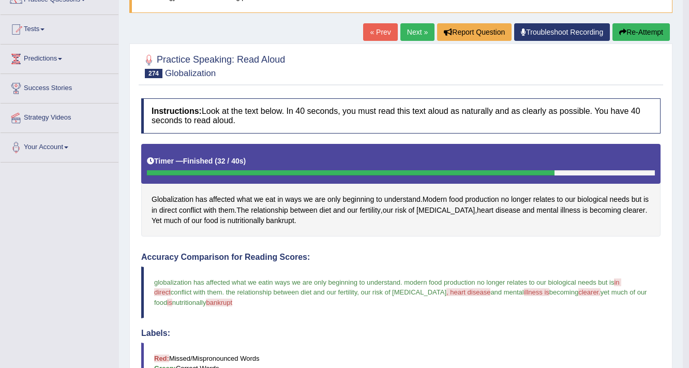
scroll to position [83, 0]
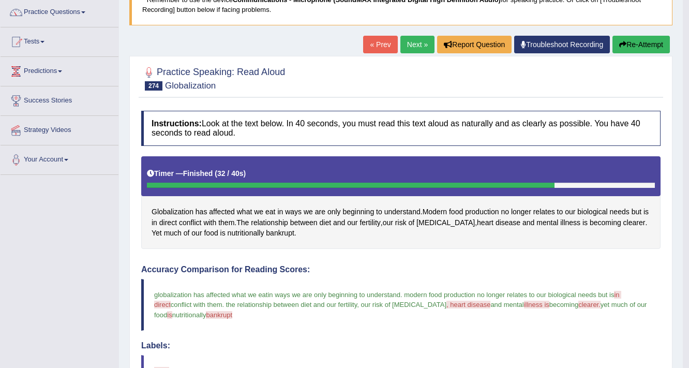
click at [646, 44] on button "Re-Attempt" at bounding box center [640, 45] width 57 height 18
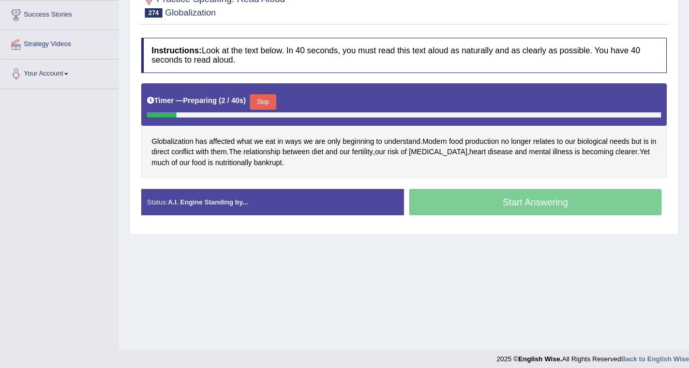
click at [267, 100] on button "Skip" at bounding box center [263, 102] width 26 height 16
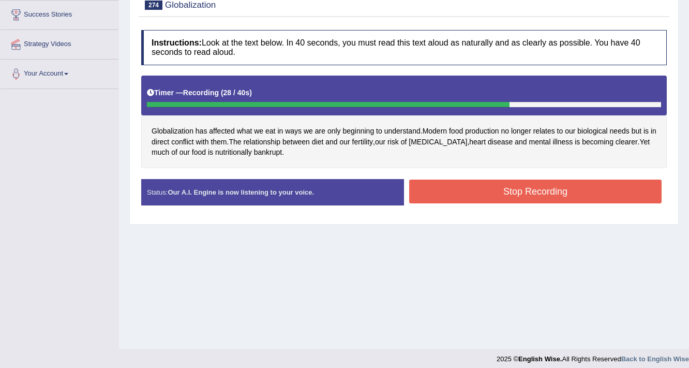
click at [501, 180] on button "Stop Recording" at bounding box center [535, 191] width 252 height 24
click at [501, 180] on div "Status: Our A.I. Engine is now listening to your voice. Start Answering Stop Re…" at bounding box center [403, 197] width 525 height 37
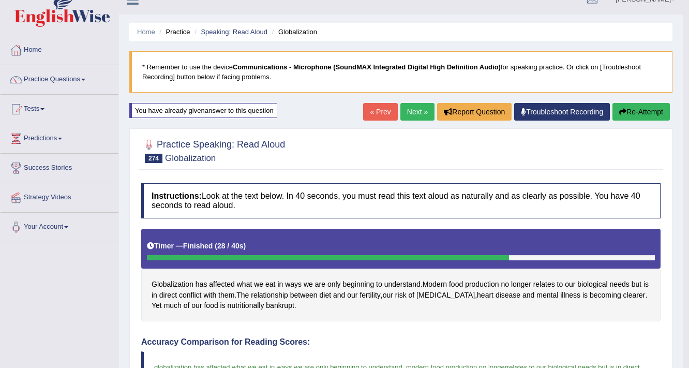
scroll to position [3, 0]
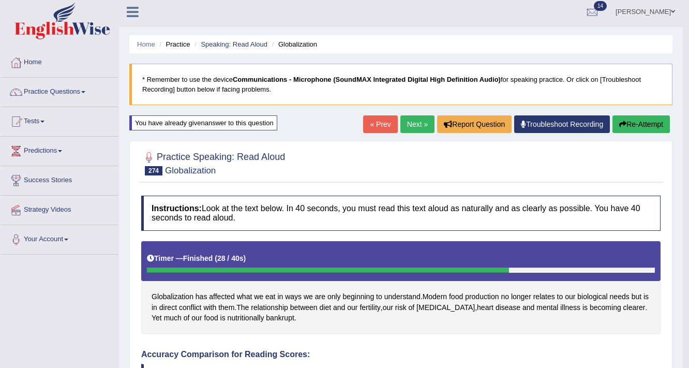
click at [374, 124] on link "« Prev" at bounding box center [380, 124] width 34 height 18
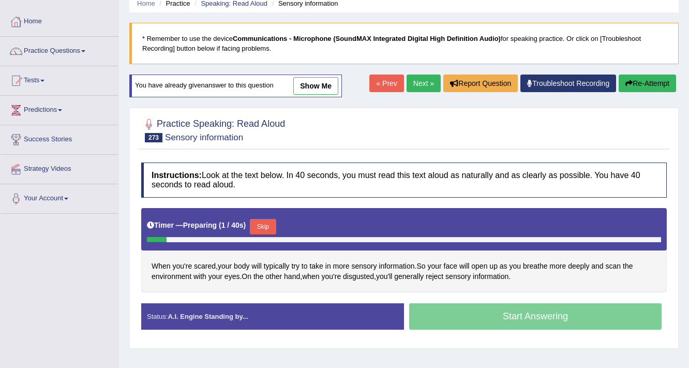
scroll to position [41, 0]
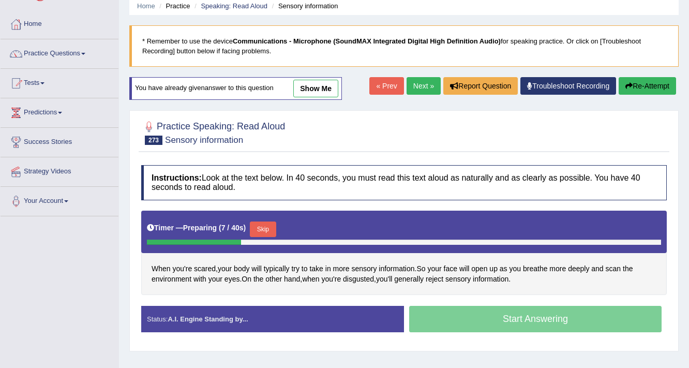
click at [380, 91] on link "« Prev" at bounding box center [386, 86] width 34 height 18
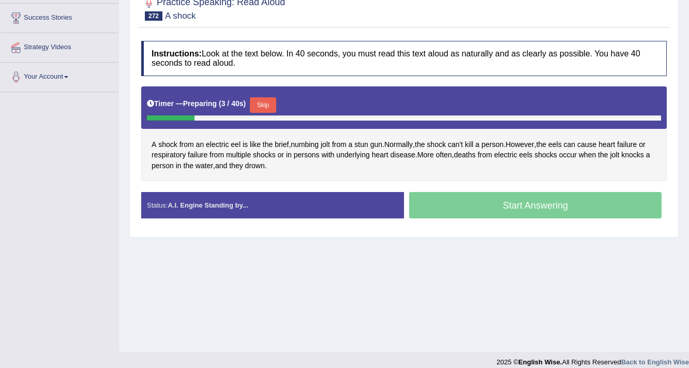
click at [269, 104] on button "Skip" at bounding box center [263, 105] width 26 height 16
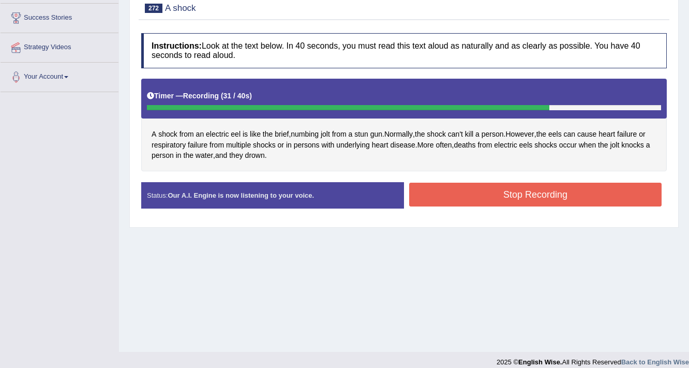
click at [506, 197] on button "Stop Recording" at bounding box center [535, 195] width 252 height 24
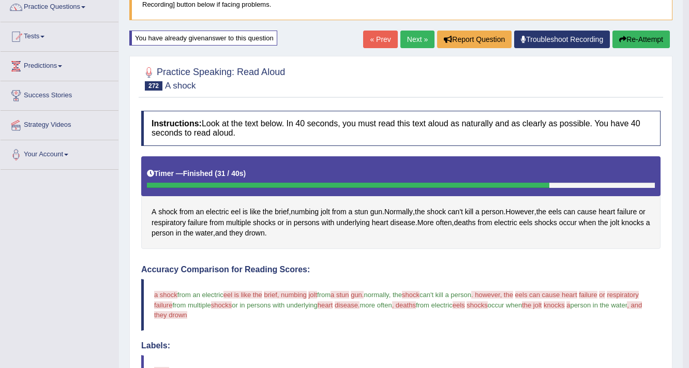
scroll to position [9, 0]
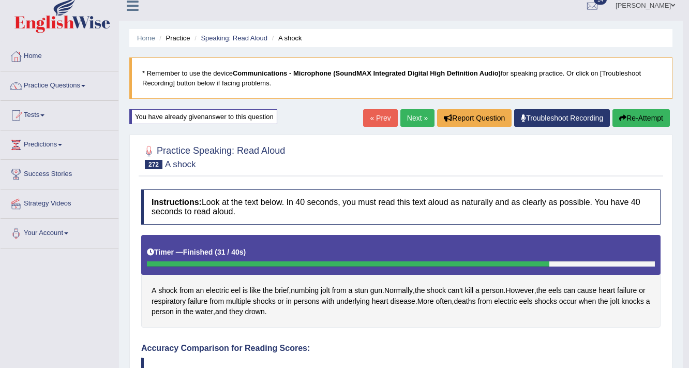
click at [632, 120] on button "Re-Attempt" at bounding box center [640, 118] width 57 height 18
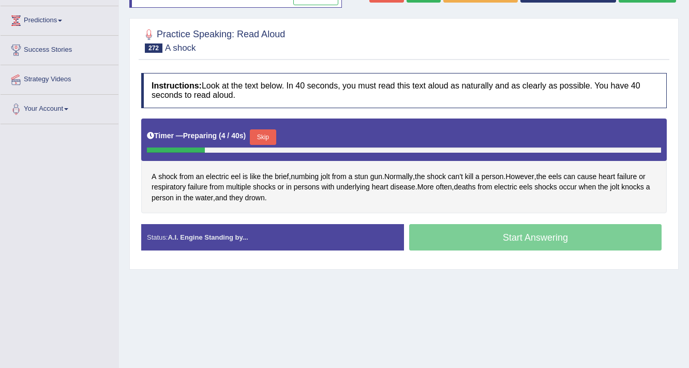
click at [266, 132] on button "Skip" at bounding box center [263, 137] width 26 height 16
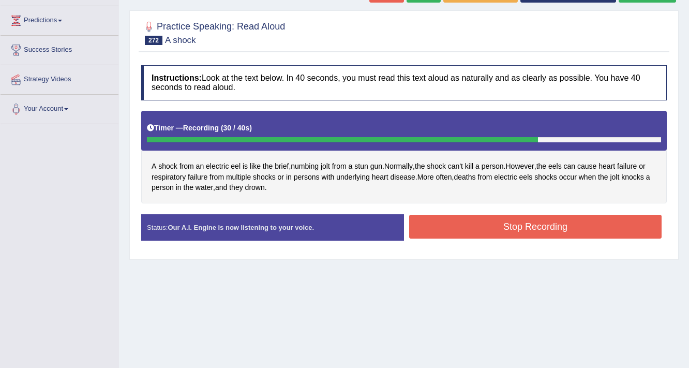
click at [488, 225] on button "Stop Recording" at bounding box center [535, 227] width 252 height 24
click at [488, 225] on div "Status: Our A.I. Engine is now listening to your voice. Start Answering Stop Re…" at bounding box center [403, 232] width 525 height 37
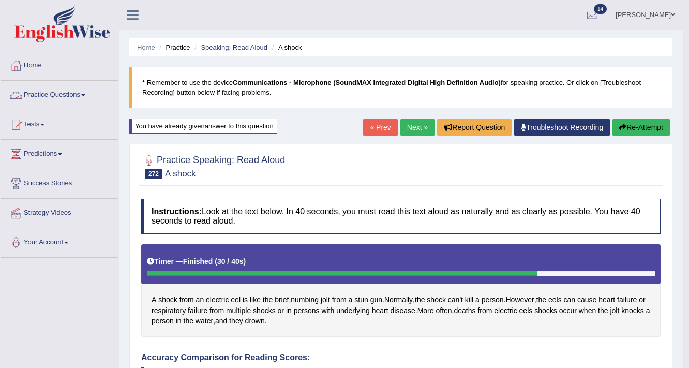
click at [78, 93] on link "Practice Questions" at bounding box center [60, 94] width 118 height 26
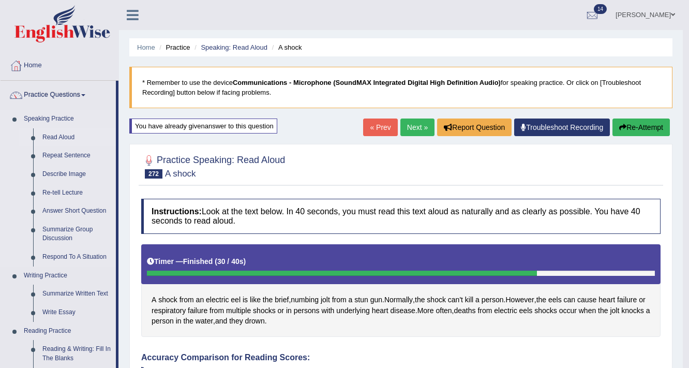
click at [68, 138] on link "Read Aloud" at bounding box center [77, 137] width 78 height 19
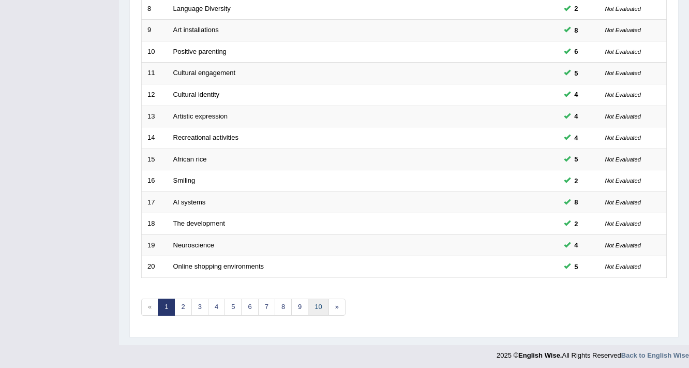
click at [317, 306] on link "10" at bounding box center [318, 306] width 21 height 17
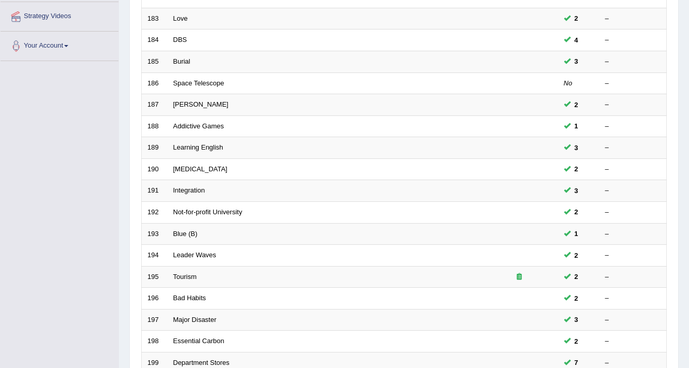
scroll to position [314, 0]
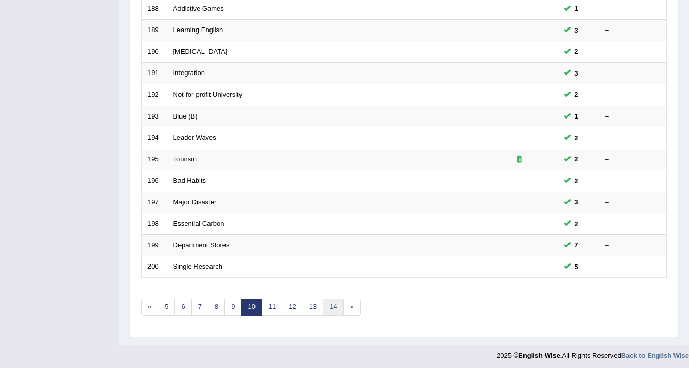
click at [336, 304] on link "14" at bounding box center [333, 306] width 21 height 17
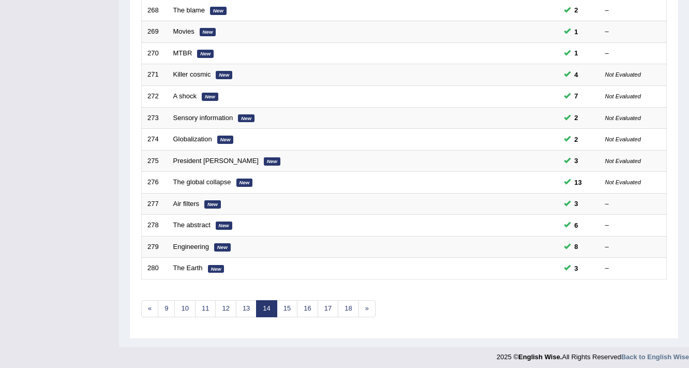
scroll to position [314, 0]
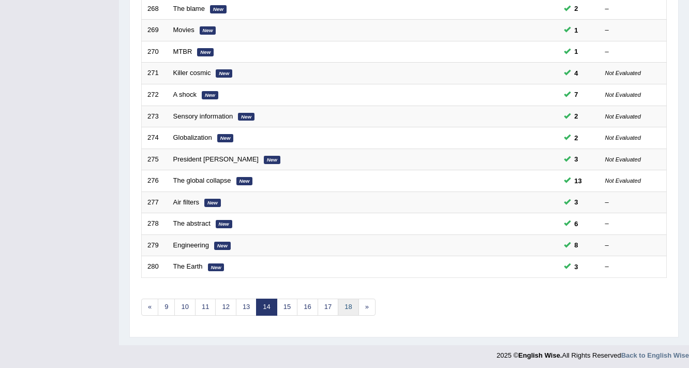
click at [345, 305] on link "18" at bounding box center [348, 306] width 21 height 17
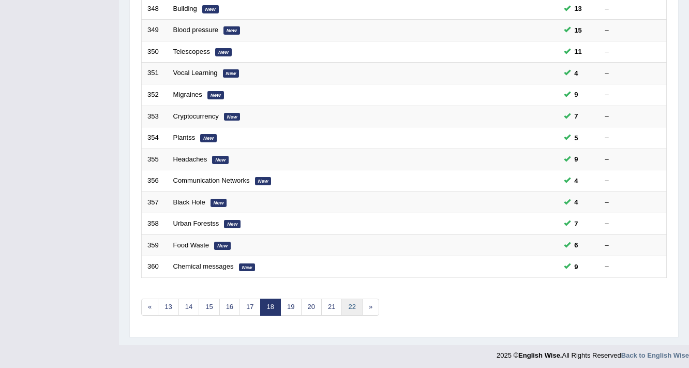
click at [354, 301] on link "22" at bounding box center [351, 306] width 21 height 17
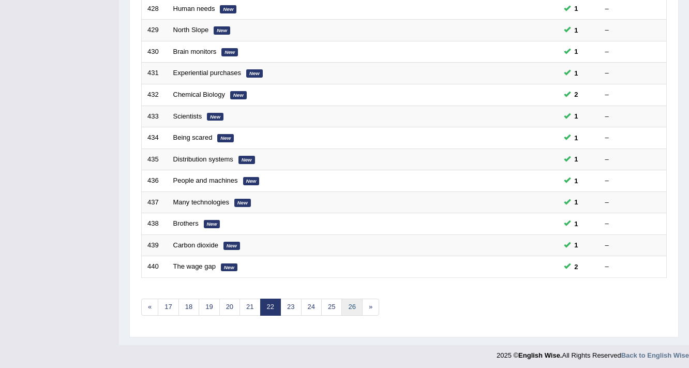
click at [348, 302] on link "26" at bounding box center [351, 306] width 21 height 17
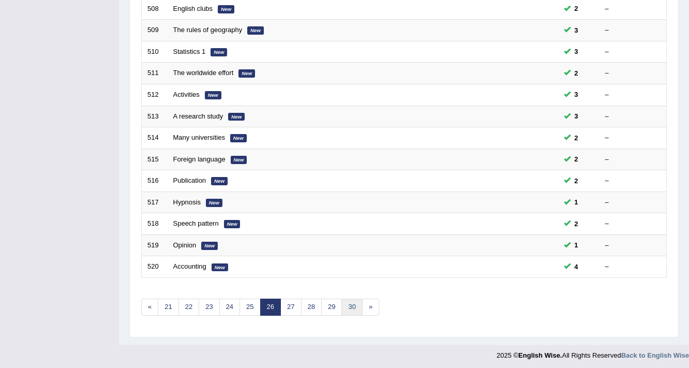
click at [351, 302] on link "30" at bounding box center [351, 306] width 21 height 17
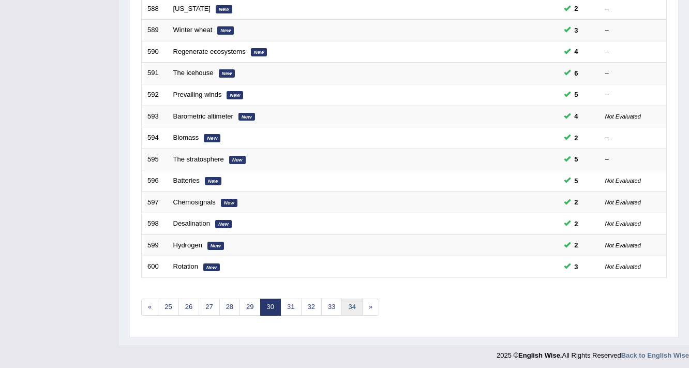
click at [352, 302] on link "34" at bounding box center [351, 306] width 21 height 17
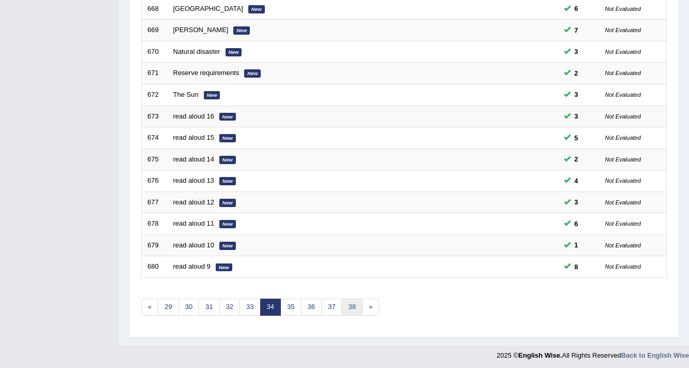
click at [353, 302] on link "38" at bounding box center [351, 306] width 21 height 17
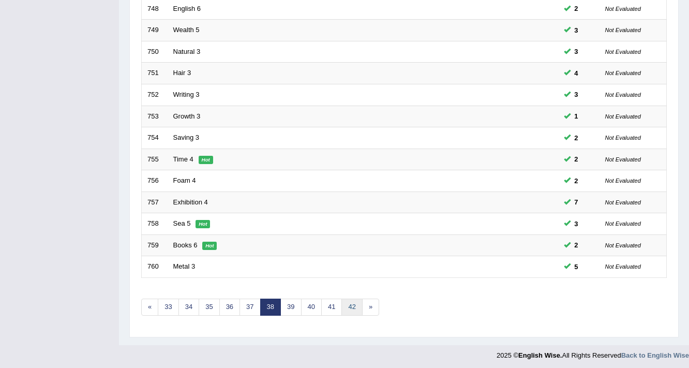
click at [352, 303] on link "42" at bounding box center [351, 306] width 21 height 17
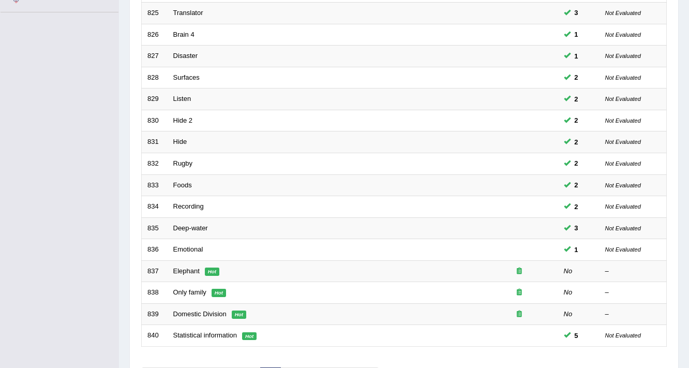
scroll to position [314, 0]
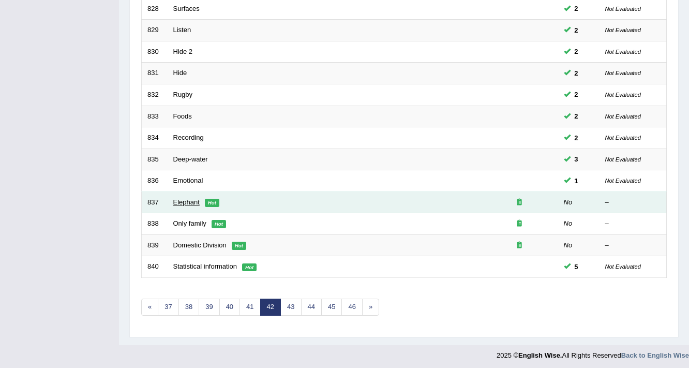
click at [186, 201] on link "Elephant" at bounding box center [186, 202] width 26 height 8
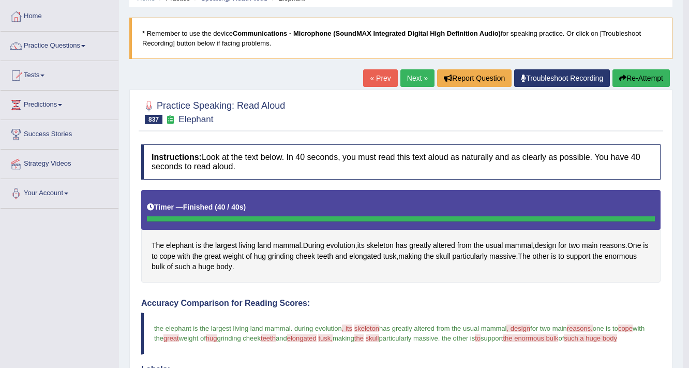
scroll to position [60, 0]
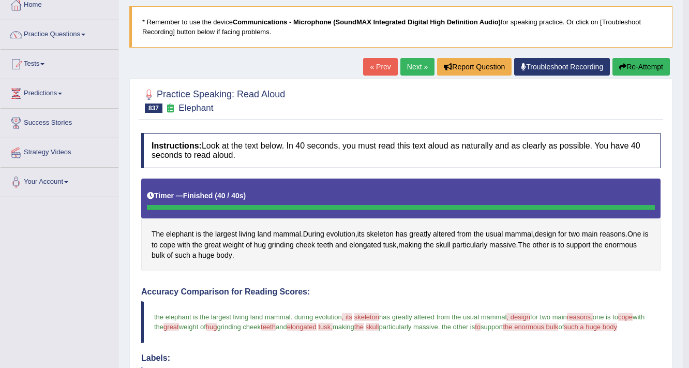
click at [638, 67] on button "Re-Attempt" at bounding box center [640, 67] width 57 height 18
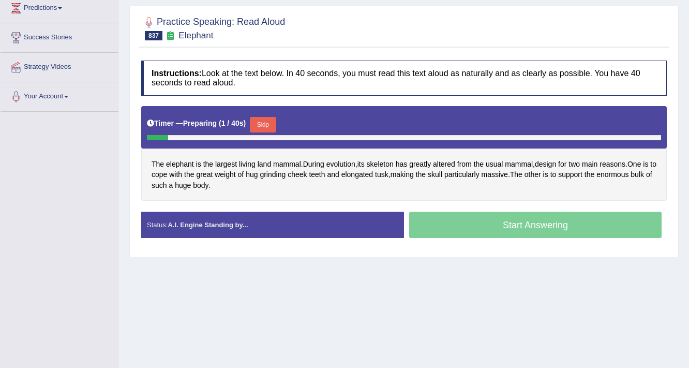
scroll to position [146, 0]
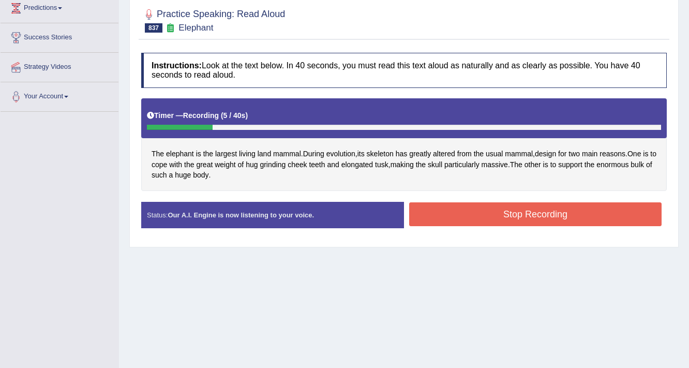
click at [507, 219] on button "Stop Recording" at bounding box center [535, 214] width 252 height 24
click at [507, 219] on div "Status: Our A.I. Engine is now listening to your voice. Start Answering Stop Re…" at bounding box center [403, 220] width 525 height 37
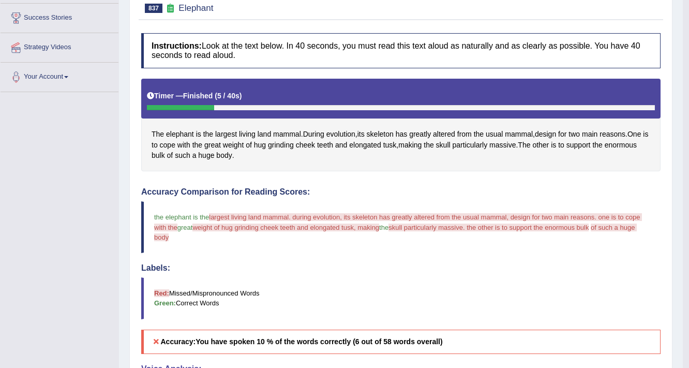
scroll to position [0, 0]
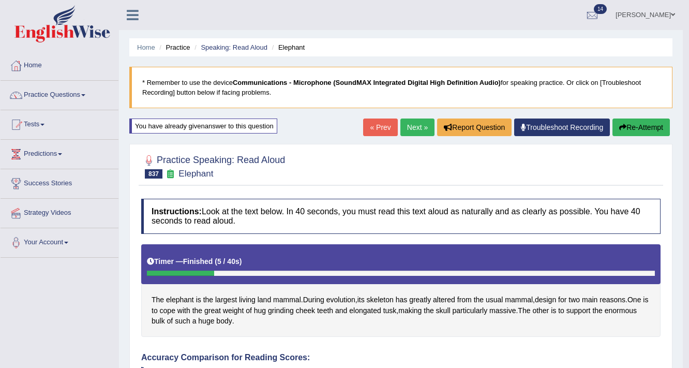
click at [639, 125] on button "Re-Attempt" at bounding box center [640, 127] width 57 height 18
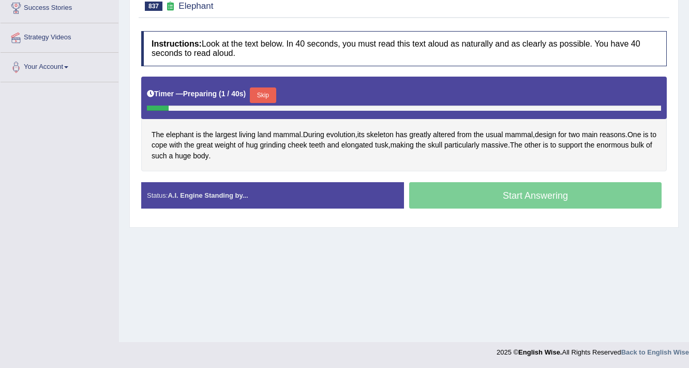
click at [265, 94] on button "Skip" at bounding box center [263, 95] width 26 height 16
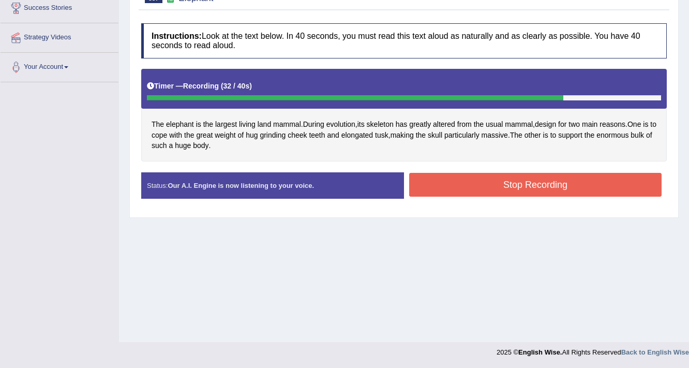
click at [502, 190] on button "Stop Recording" at bounding box center [535, 185] width 252 height 24
click at [502, 190] on div "Status: Our A.I. Engine is now listening to your voice. Start Answering Stop Re…" at bounding box center [403, 190] width 525 height 37
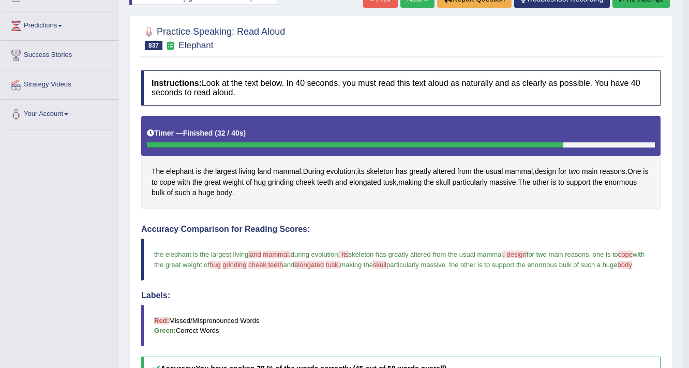
scroll to position [93, 0]
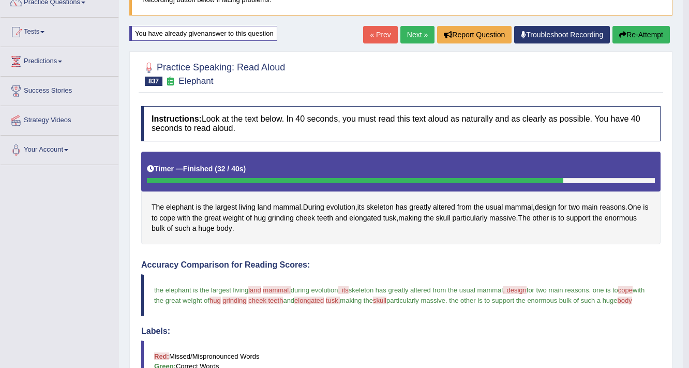
click at [657, 32] on button "Re-Attempt" at bounding box center [640, 35] width 57 height 18
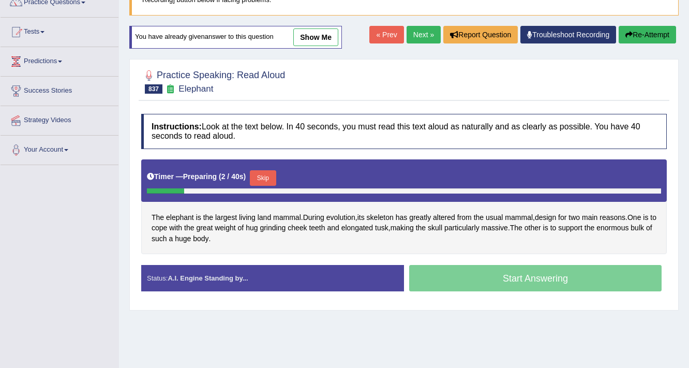
click at [268, 175] on button "Skip" at bounding box center [263, 178] width 26 height 16
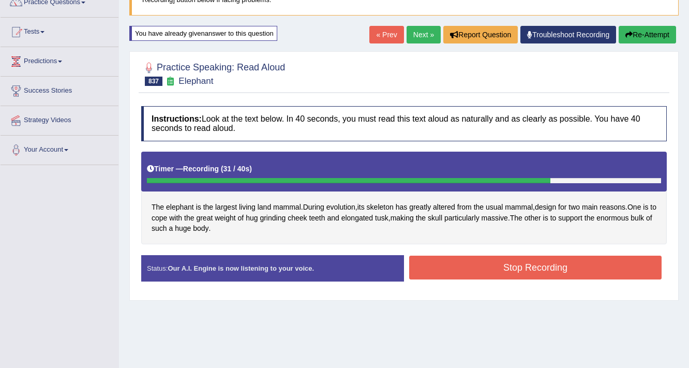
click at [513, 271] on button "Stop Recording" at bounding box center [535, 267] width 252 height 24
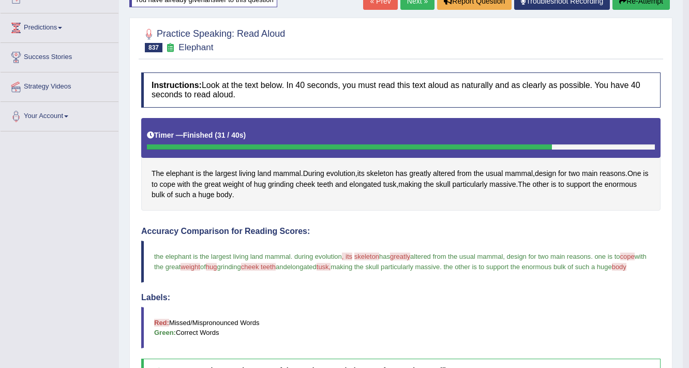
scroll to position [10, 0]
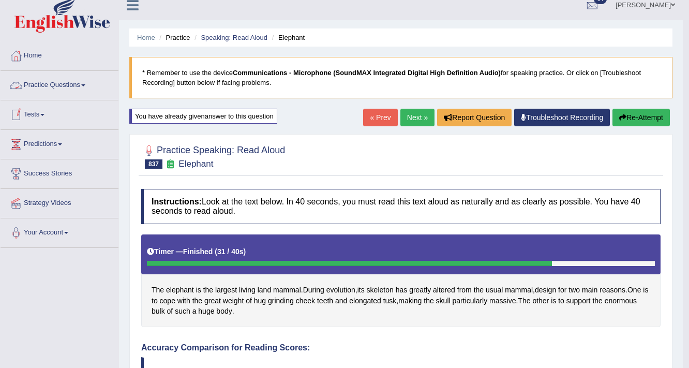
click at [85, 84] on span at bounding box center [83, 85] width 4 height 2
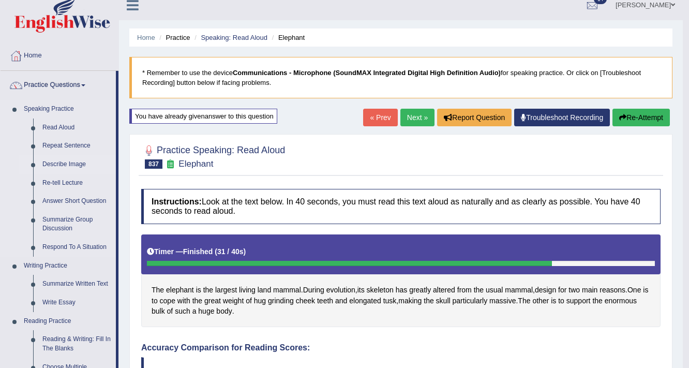
click at [70, 163] on link "Describe Image" at bounding box center [77, 164] width 78 height 19
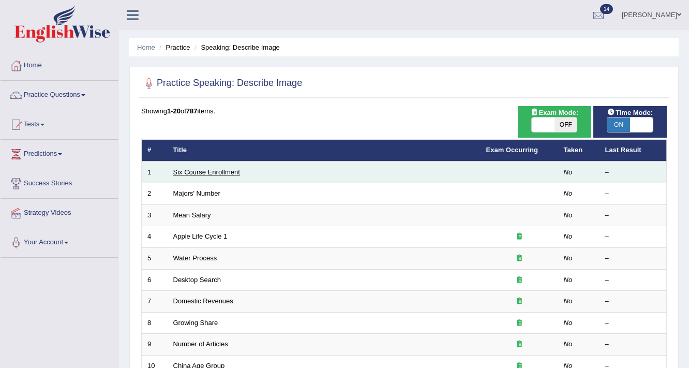
click at [175, 170] on link "Six Course Enrollment" at bounding box center [206, 172] width 67 height 8
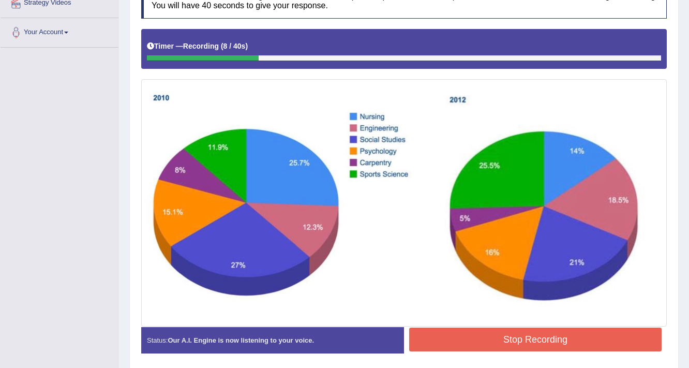
scroll to position [246, 0]
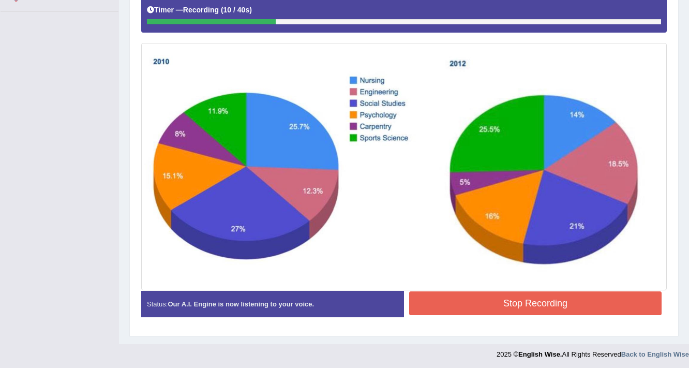
click at [489, 304] on button "Stop Recording" at bounding box center [535, 303] width 252 height 24
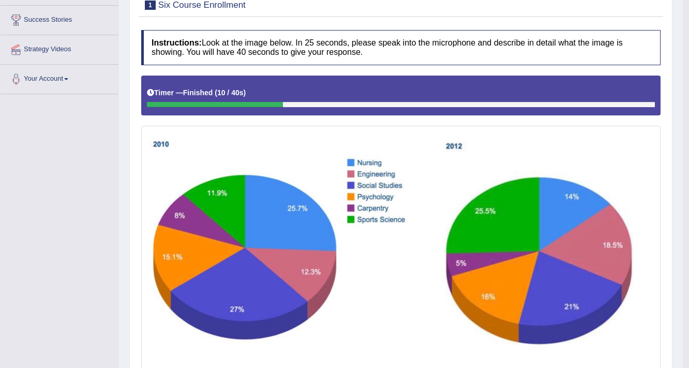
scroll to position [39, 0]
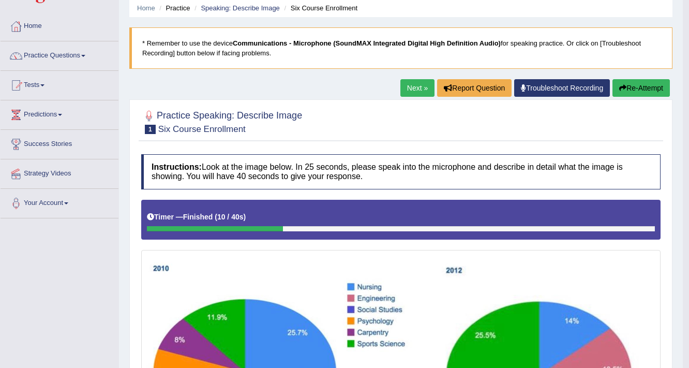
click at [623, 82] on button "Re-Attempt" at bounding box center [640, 88] width 57 height 18
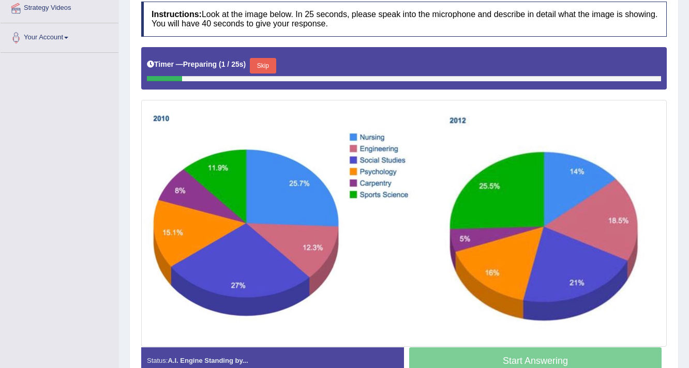
click at [265, 63] on button "Skip" at bounding box center [263, 66] width 26 height 16
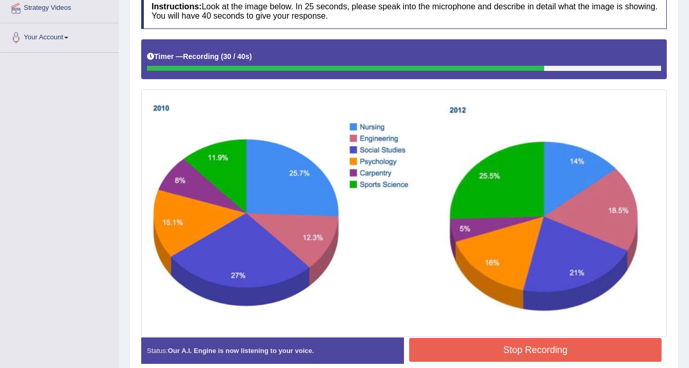
click at [513, 343] on button "Stop Recording" at bounding box center [535, 350] width 252 height 24
click at [513, 343] on div "Status: Our A.I. Engine is now listening to your voice. Start Answering Stop Re…" at bounding box center [403, 355] width 525 height 37
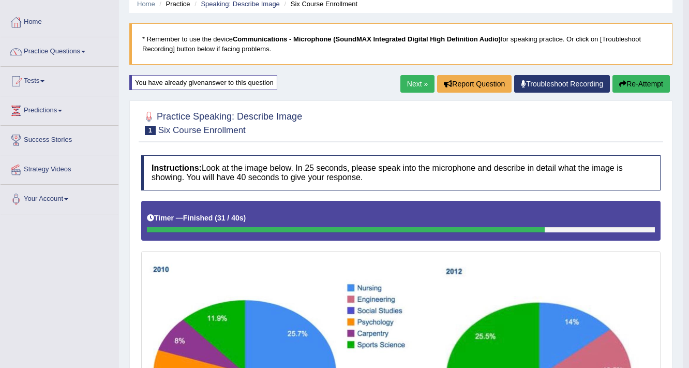
scroll to position [41, 0]
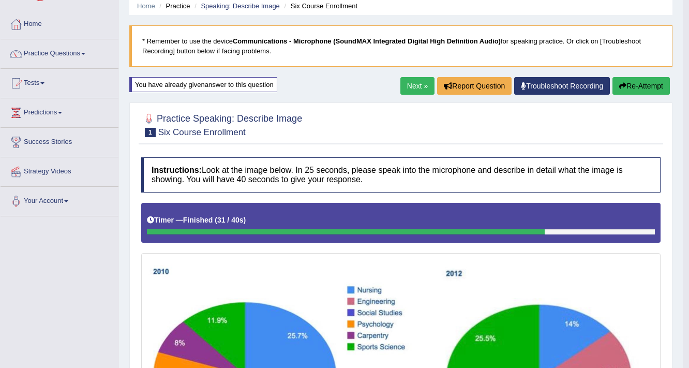
click at [630, 89] on button "Re-Attempt" at bounding box center [640, 86] width 57 height 18
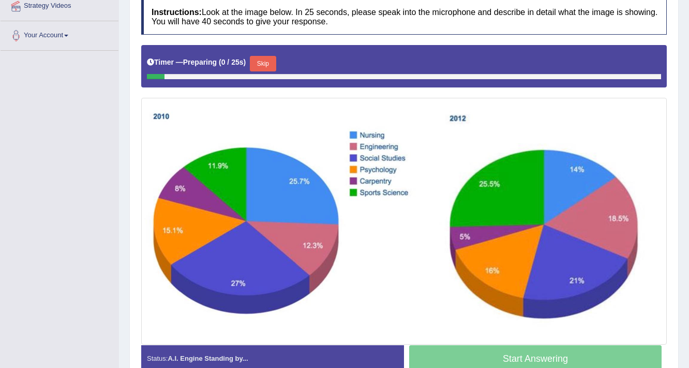
scroll to position [207, 0]
click at [270, 62] on button "Skip" at bounding box center [263, 64] width 26 height 16
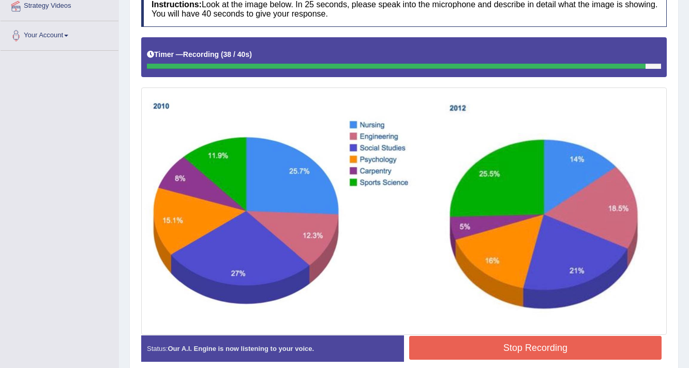
click at [527, 341] on button "Stop Recording" at bounding box center [535, 348] width 252 height 24
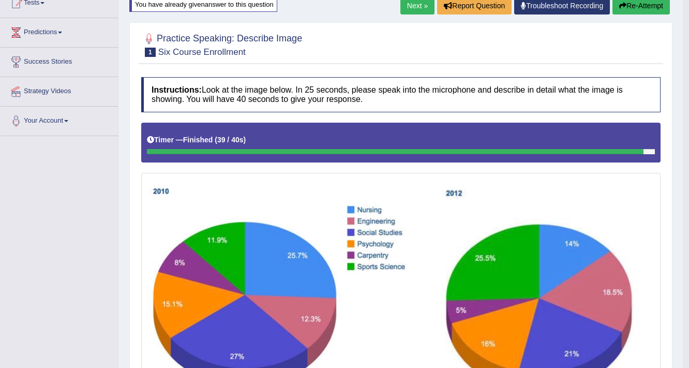
scroll to position [0, 0]
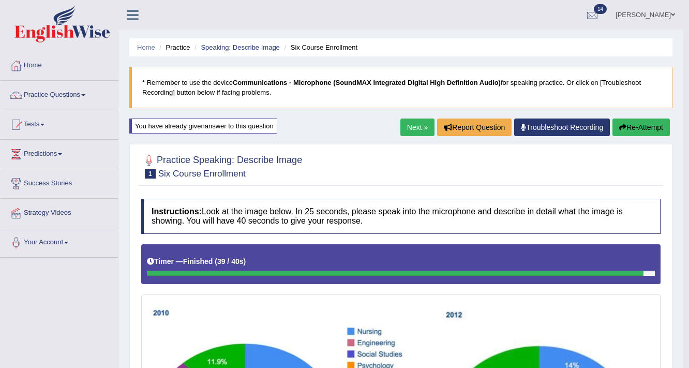
click at [409, 126] on link "Next »" at bounding box center [417, 127] width 34 height 18
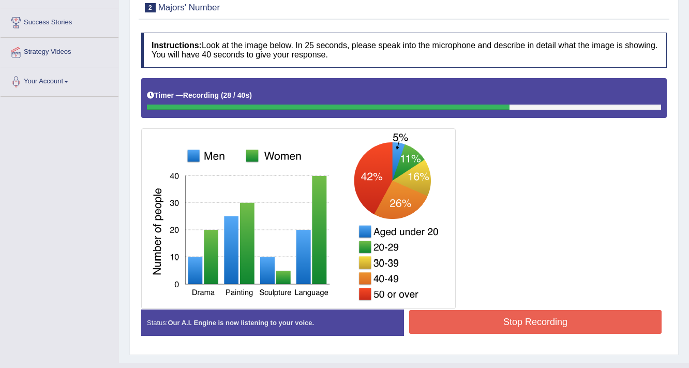
scroll to position [180, 0]
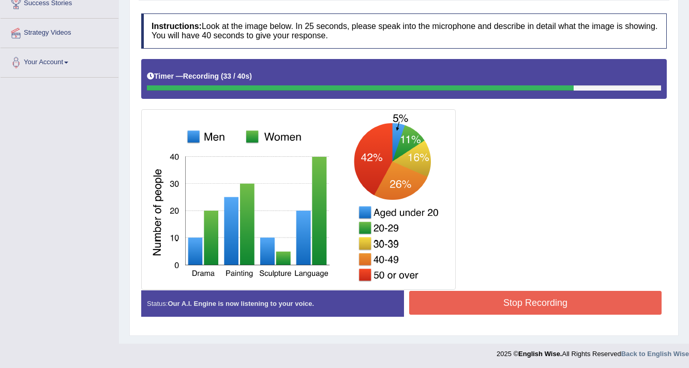
click at [507, 304] on button "Stop Recording" at bounding box center [535, 303] width 252 height 24
click at [507, 304] on div "Status: Our A.I. Engine is now listening to your voice. Start Answering Stop Re…" at bounding box center [403, 308] width 525 height 37
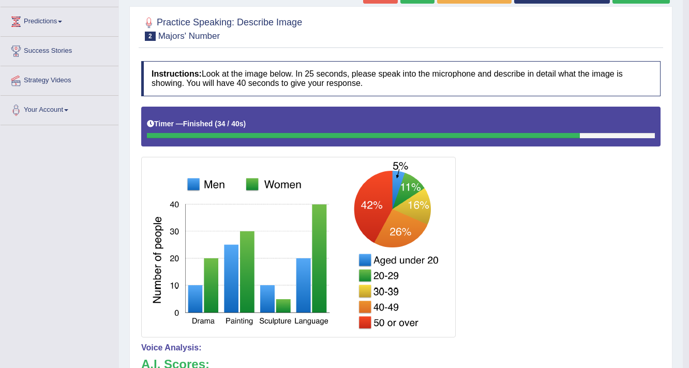
scroll to position [14, 0]
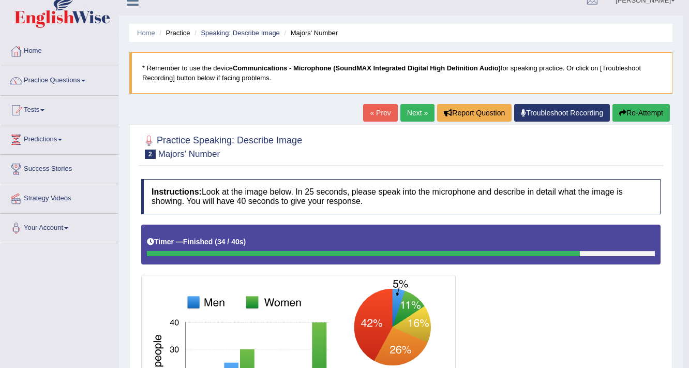
click at [406, 113] on link "Next »" at bounding box center [417, 113] width 34 height 18
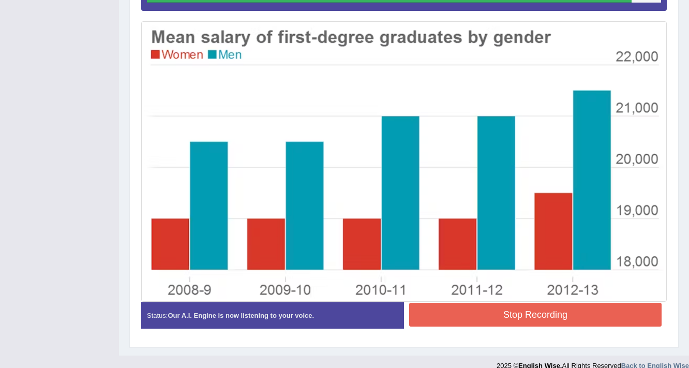
scroll to position [280, 0]
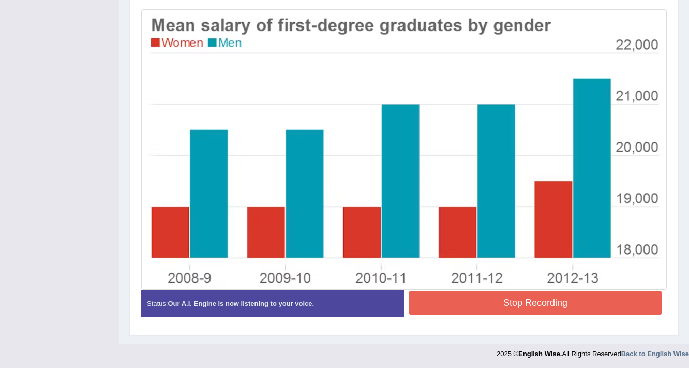
click at [507, 302] on button "Stop Recording" at bounding box center [535, 303] width 252 height 24
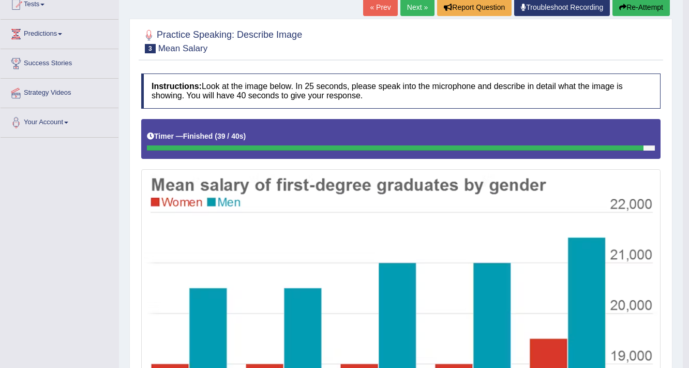
scroll to position [73, 0]
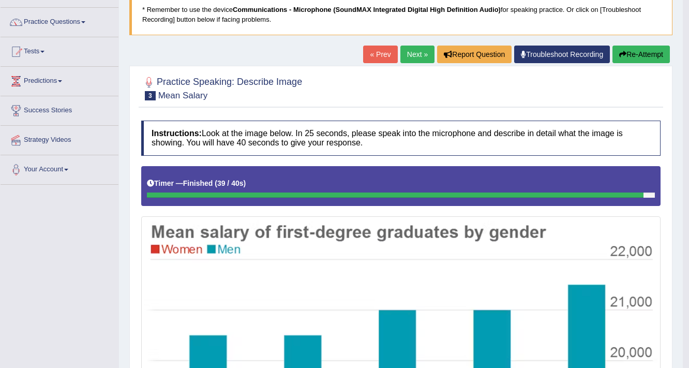
click at [627, 56] on button "Re-Attempt" at bounding box center [640, 55] width 57 height 18
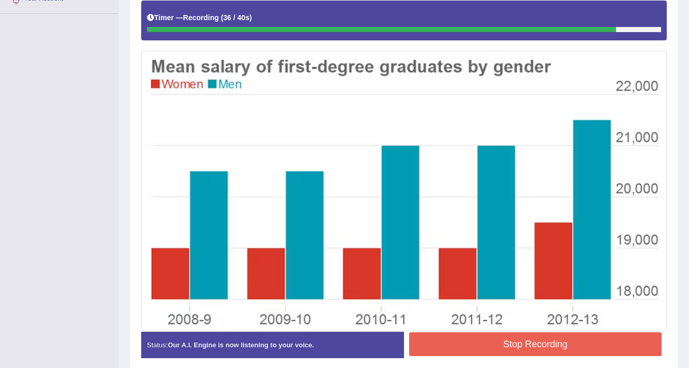
scroll to position [285, 0]
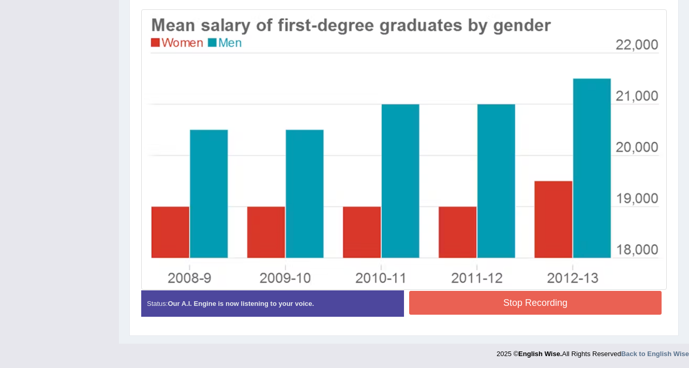
click at [540, 302] on button "Stop Recording" at bounding box center [535, 303] width 252 height 24
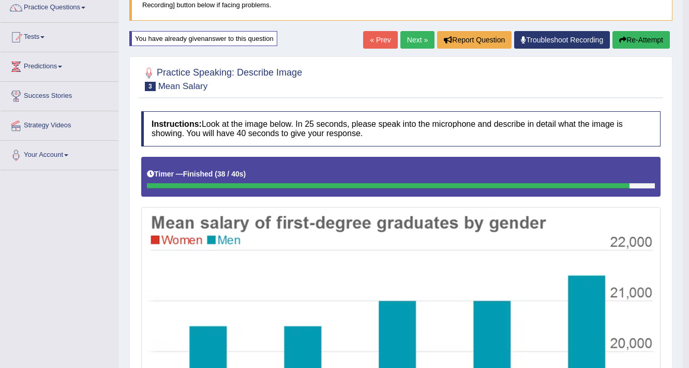
scroll to position [83, 0]
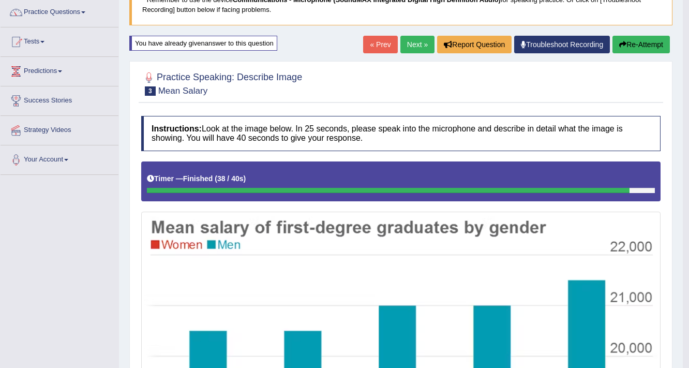
click at [648, 44] on button "Re-Attempt" at bounding box center [640, 45] width 57 height 18
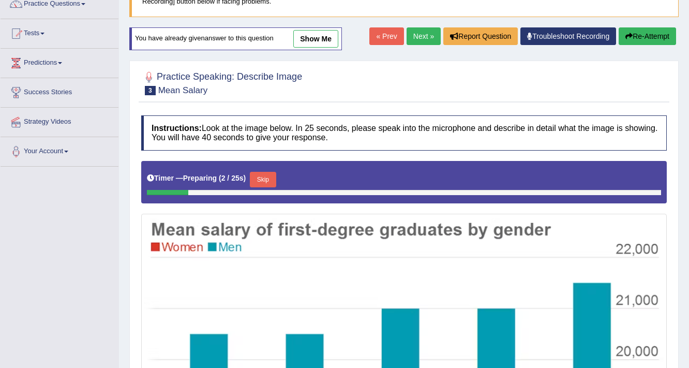
scroll to position [44, 0]
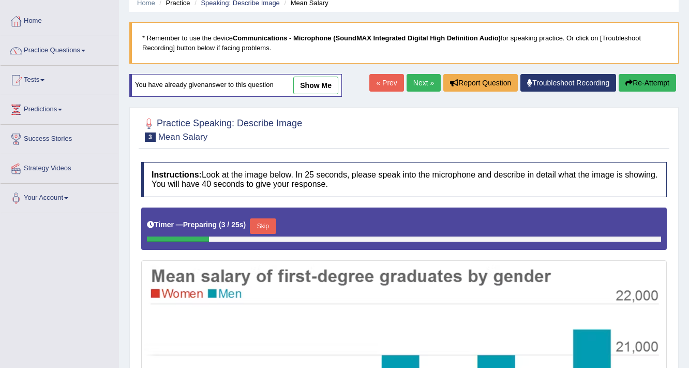
click at [420, 82] on link "Next »" at bounding box center [423, 83] width 34 height 18
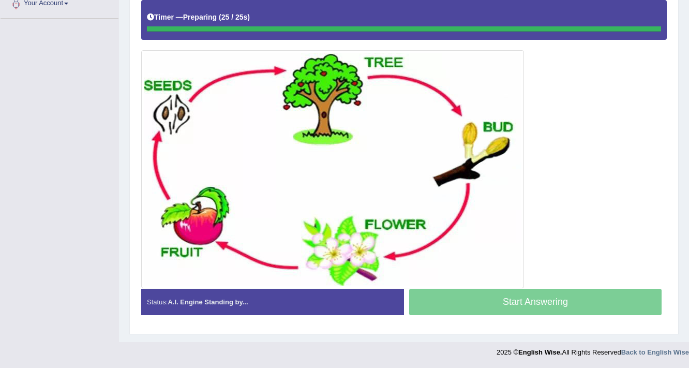
scroll to position [237, 0]
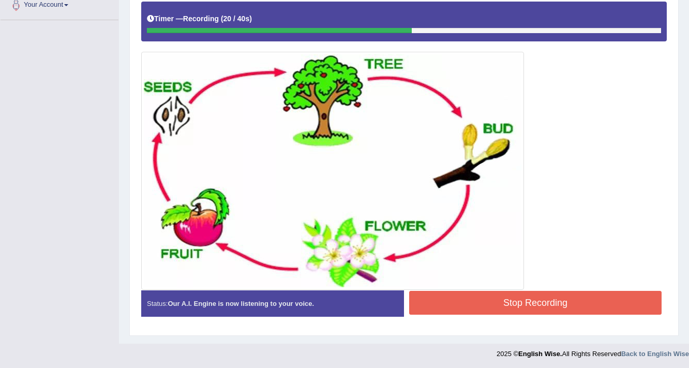
click at [503, 300] on button "Stop Recording" at bounding box center [535, 303] width 252 height 24
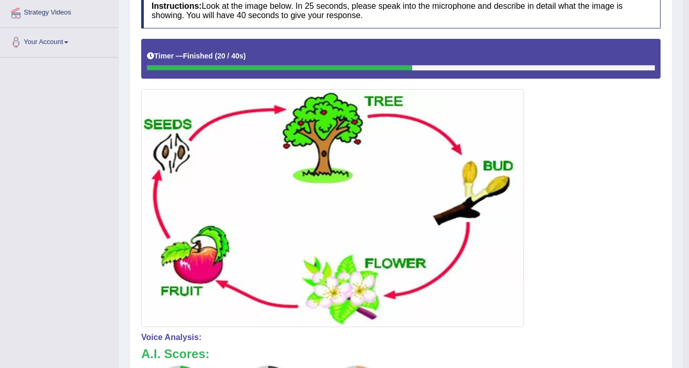
scroll to position [113, 0]
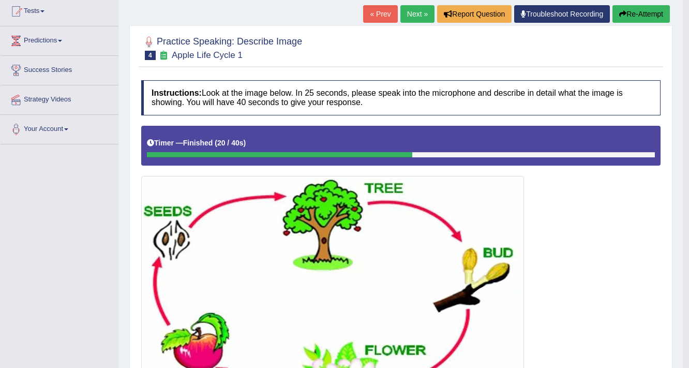
click at [626, 13] on button "Re-Attempt" at bounding box center [640, 14] width 57 height 18
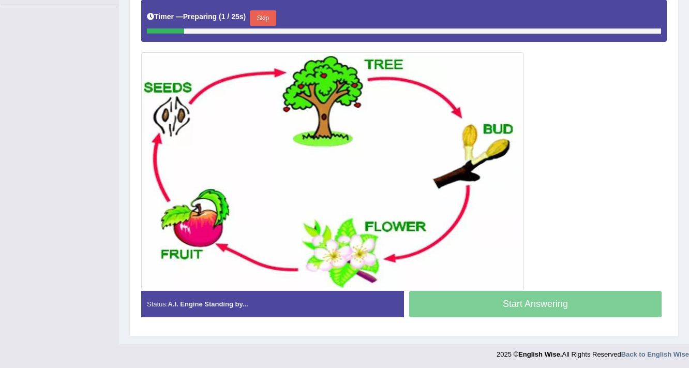
click at [260, 17] on button "Skip" at bounding box center [263, 18] width 26 height 16
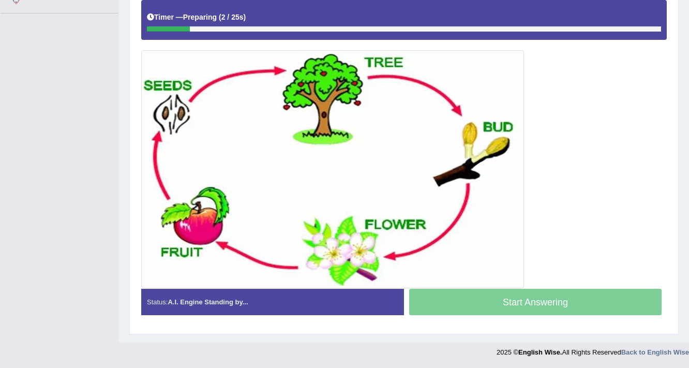
scroll to position [242, 0]
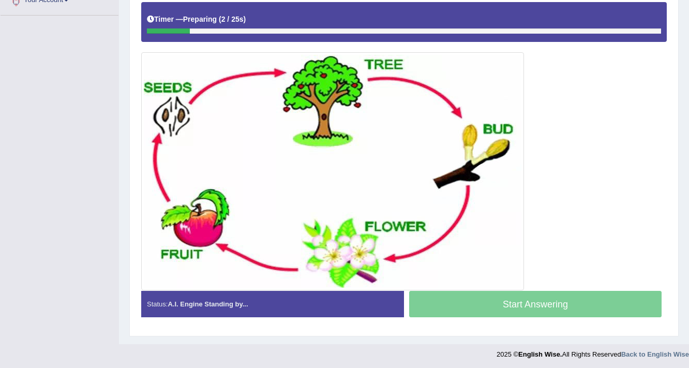
click at [260, 17] on div "Timer — Preparing ( 2 / 25s )" at bounding box center [404, 19] width 514 height 18
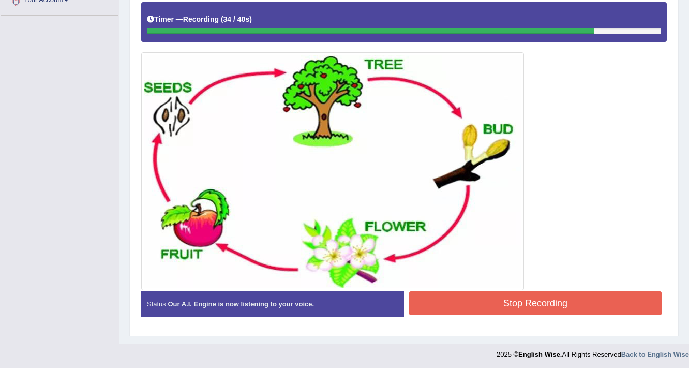
click at [495, 296] on button "Stop Recording" at bounding box center [535, 303] width 252 height 24
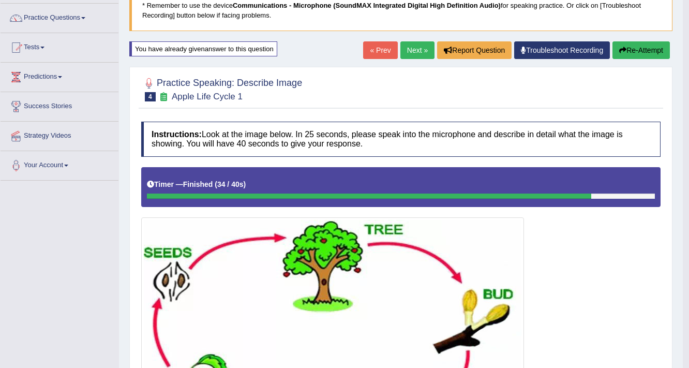
scroll to position [0, 0]
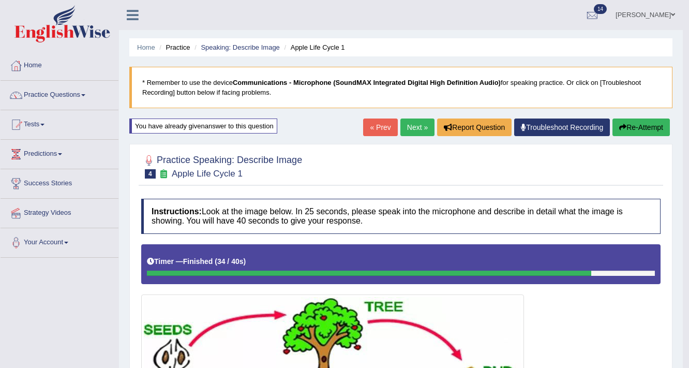
click at [418, 128] on link "Next »" at bounding box center [417, 127] width 34 height 18
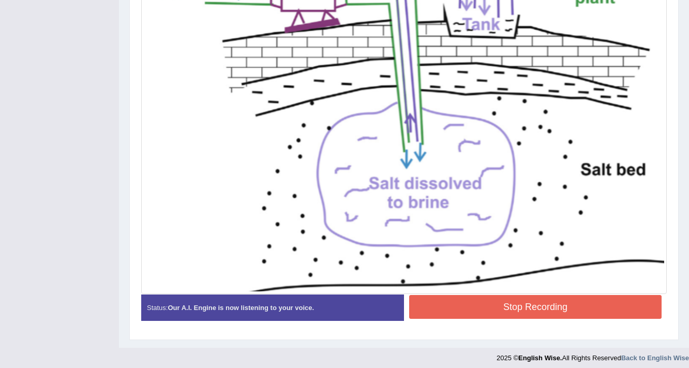
scroll to position [356, 0]
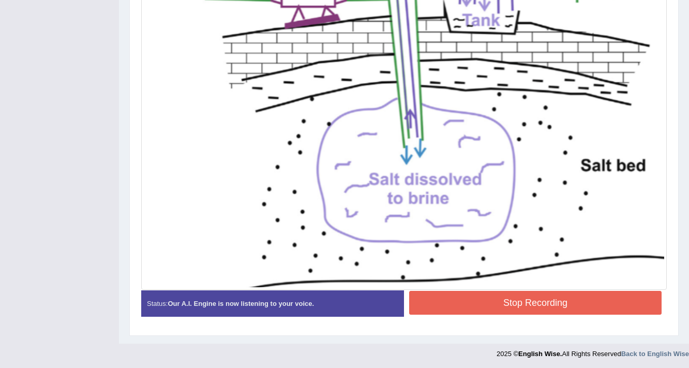
click at [494, 301] on button "Stop Recording" at bounding box center [535, 303] width 252 height 24
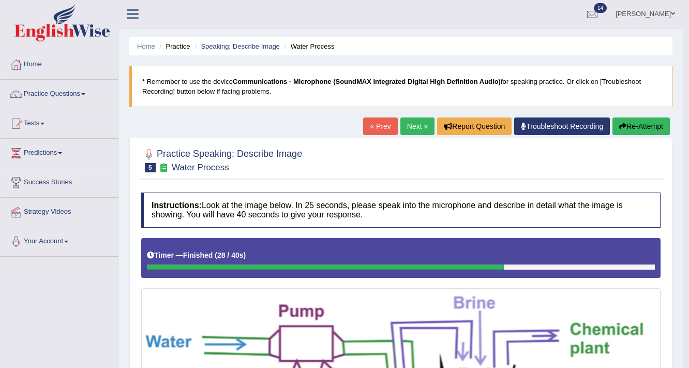
scroll to position [0, 0]
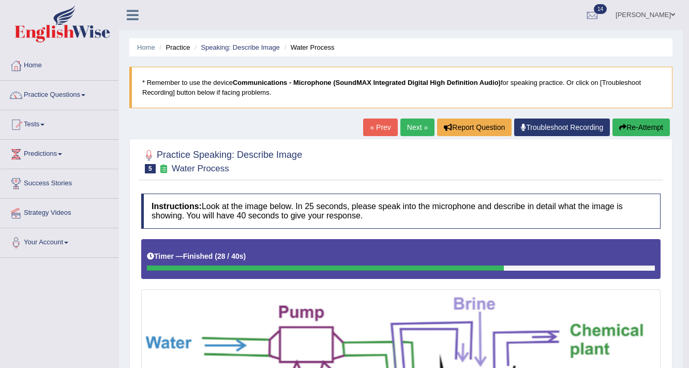
click at [413, 131] on link "Next »" at bounding box center [417, 127] width 34 height 18
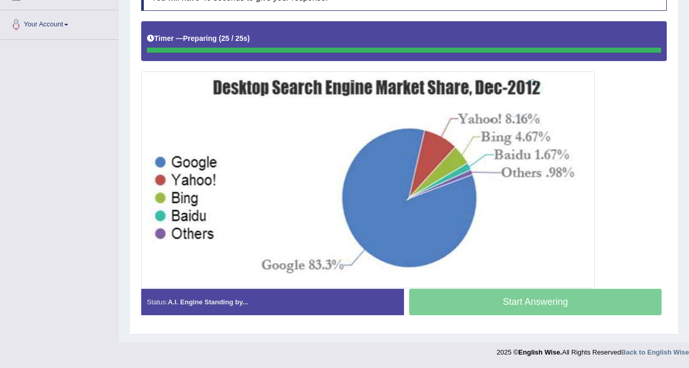
scroll to position [216, 0]
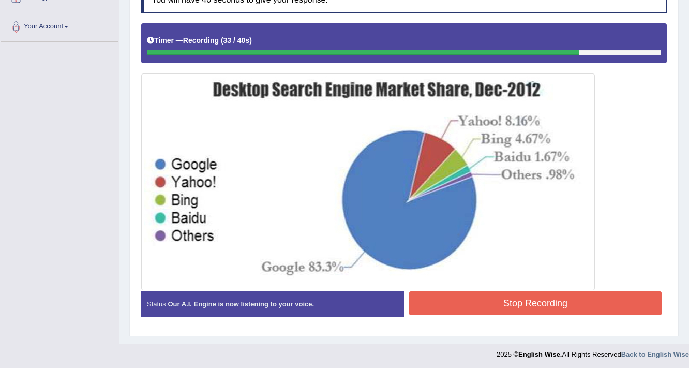
click at [516, 298] on button "Stop Recording" at bounding box center [535, 303] width 252 height 24
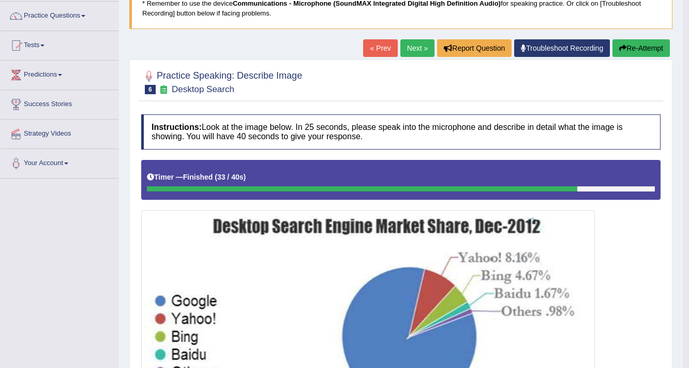
scroll to position [12, 0]
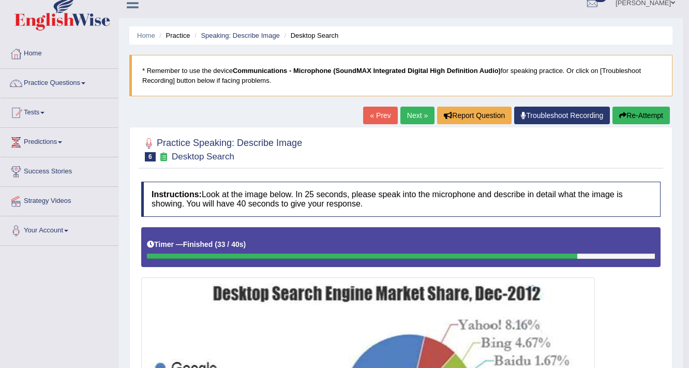
click at [643, 118] on button "Re-Attempt" at bounding box center [640, 116] width 57 height 18
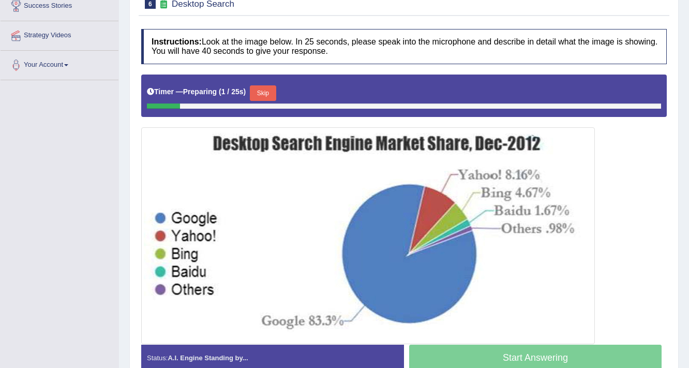
click at [262, 89] on button "Skip" at bounding box center [263, 93] width 26 height 16
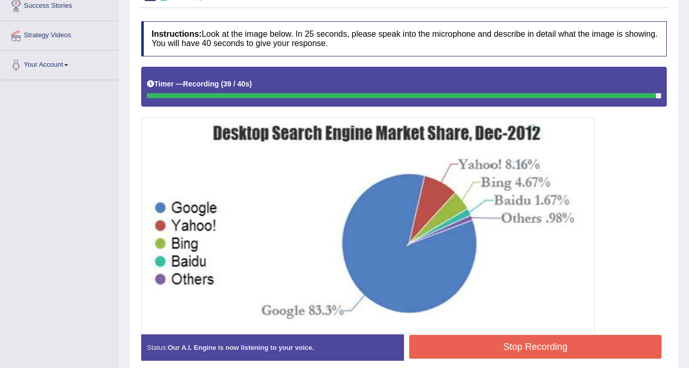
click at [579, 336] on button "Stop Recording" at bounding box center [535, 347] width 252 height 24
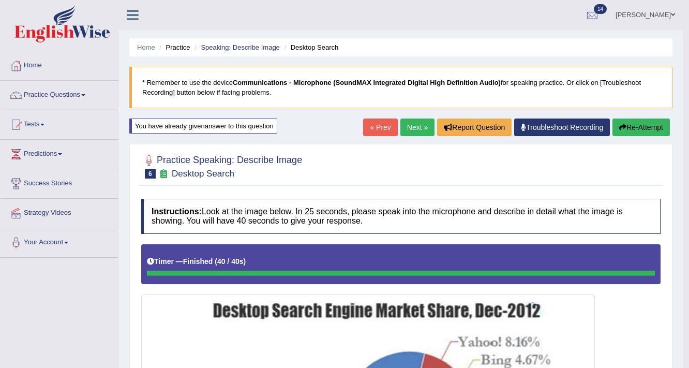
click at [407, 122] on link "Next »" at bounding box center [417, 127] width 34 height 18
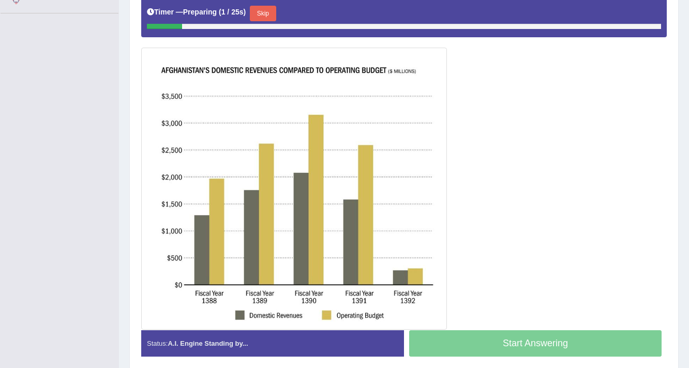
scroll to position [242, 0]
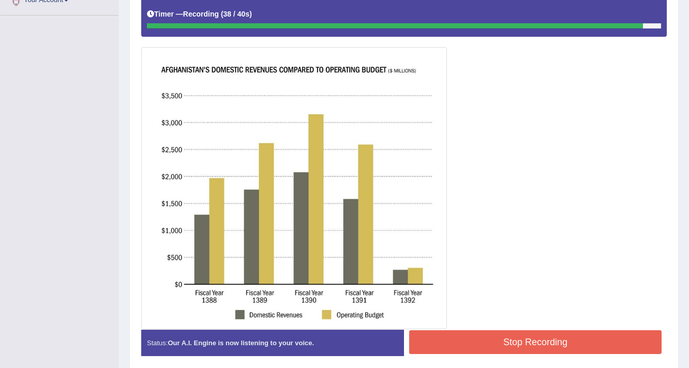
click at [565, 342] on button "Stop Recording" at bounding box center [535, 342] width 252 height 24
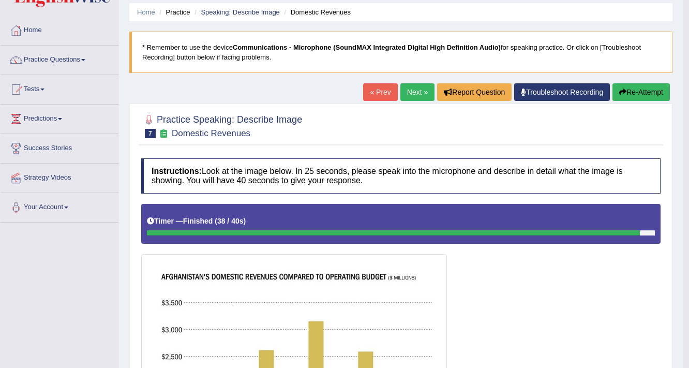
scroll to position [0, 0]
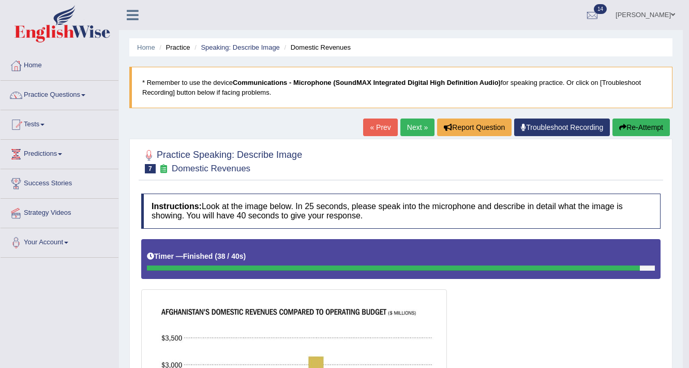
click at [636, 126] on button "Re-Attempt" at bounding box center [640, 127] width 57 height 18
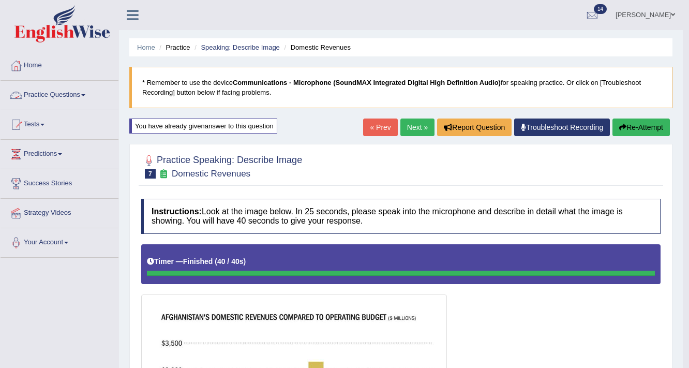
click at [85, 94] on span at bounding box center [83, 95] width 4 height 2
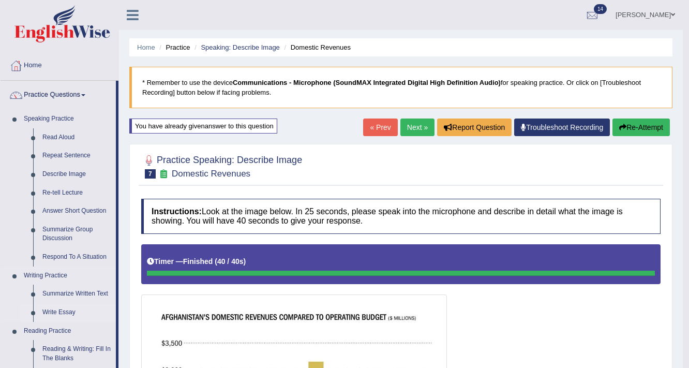
click at [53, 310] on link "Write Essay" at bounding box center [77, 312] width 78 height 19
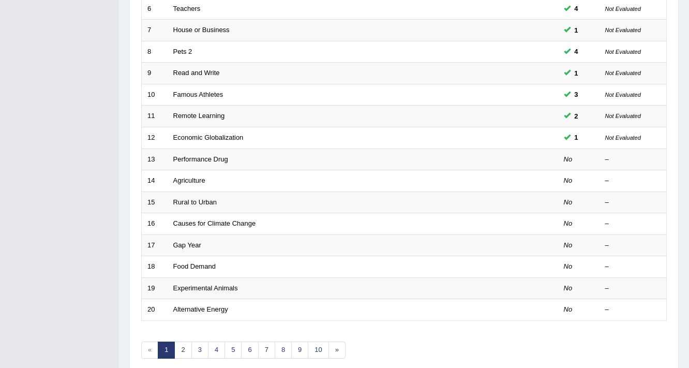
scroll to position [314, 0]
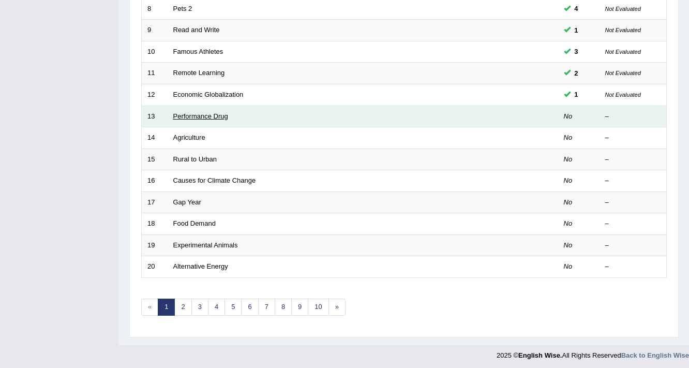
click at [206, 114] on link "Performance Drug" at bounding box center [200, 116] width 55 height 8
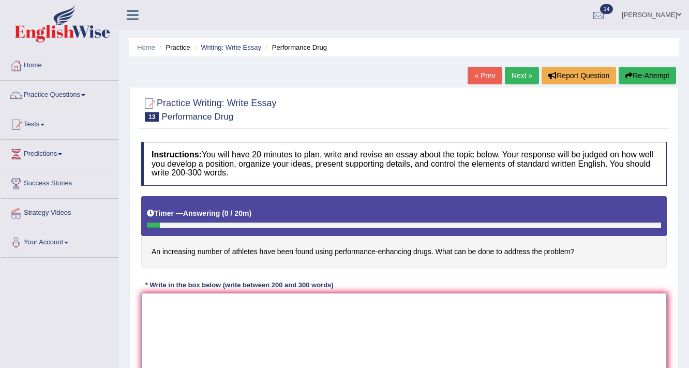
click at [170, 306] on textarea at bounding box center [403, 343] width 525 height 100
click at [236, 306] on textarea "The increasing influence of performance- enhancing druges" at bounding box center [403, 343] width 525 height 100
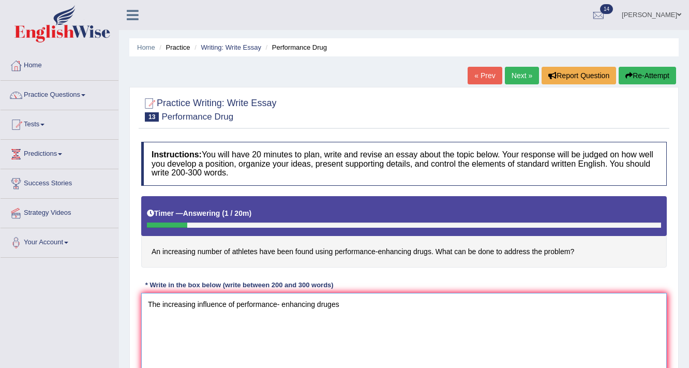
click at [236, 306] on textarea "The increasing influence of performance- enhancing druges" at bounding box center [403, 343] width 525 height 100
click at [236, 301] on textarea "The increasing influence of performance- enhancing druges" at bounding box center [403, 343] width 525 height 100
click at [362, 304] on textarea "The increasing influence of using performance- enhancing druges" at bounding box center [403, 343] width 525 height 100
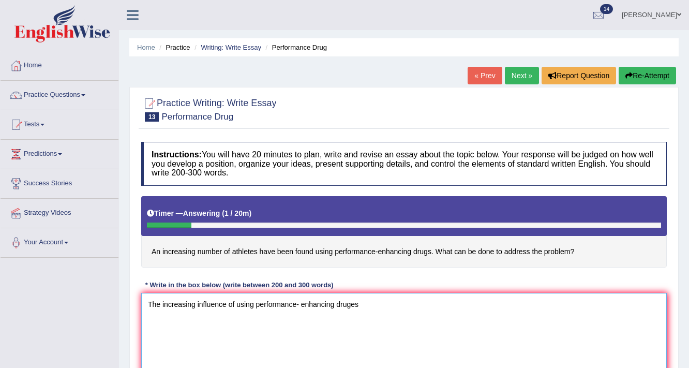
click at [362, 304] on textarea "The increasing influence of using performance- enhancing druges" at bounding box center [403, 343] width 525 height 100
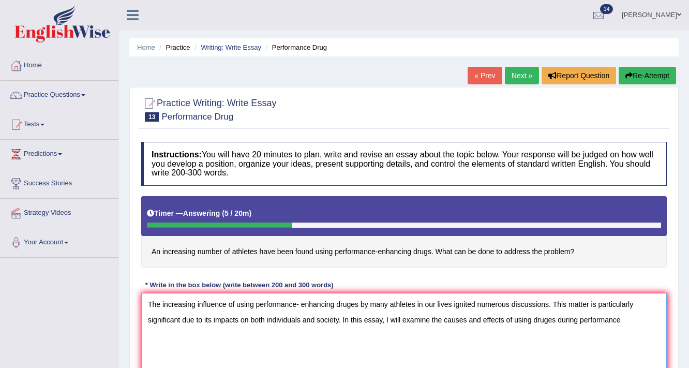
type textarea "The increasing influence of using performance- enhancing druges by many athlete…"
click at [677, 14] on span at bounding box center [679, 14] width 4 height 7
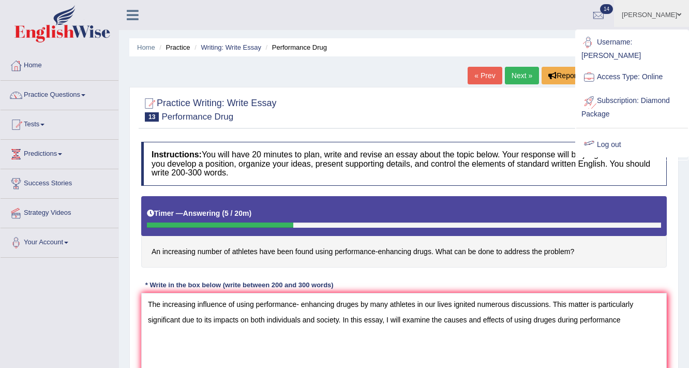
click at [617, 134] on link "Log out" at bounding box center [632, 145] width 112 height 24
